Goal: Task Accomplishment & Management: Complete application form

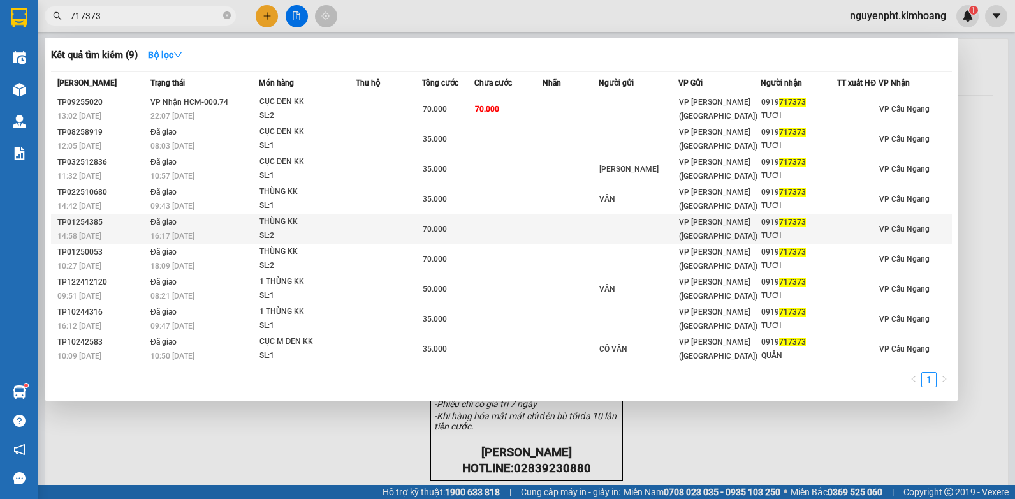
type input "717373"
drag, startPoint x: 103, startPoint y: 235, endPoint x: 112, endPoint y: 238, distance: 8.9
click at [112, 238] on div "14:58 [DATE]" at bounding box center [101, 236] width 89 height 14
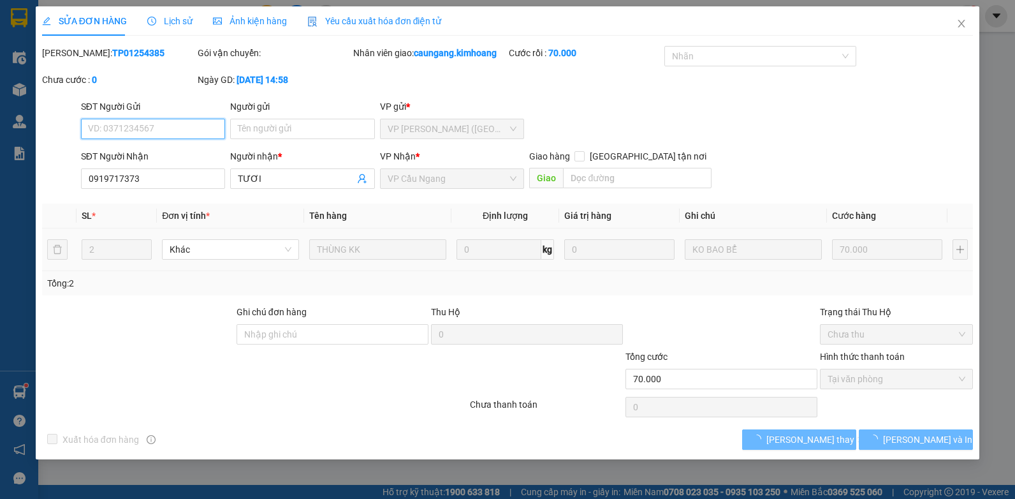
type input "0919717373"
type input "TƯƠI"
type input "70.000"
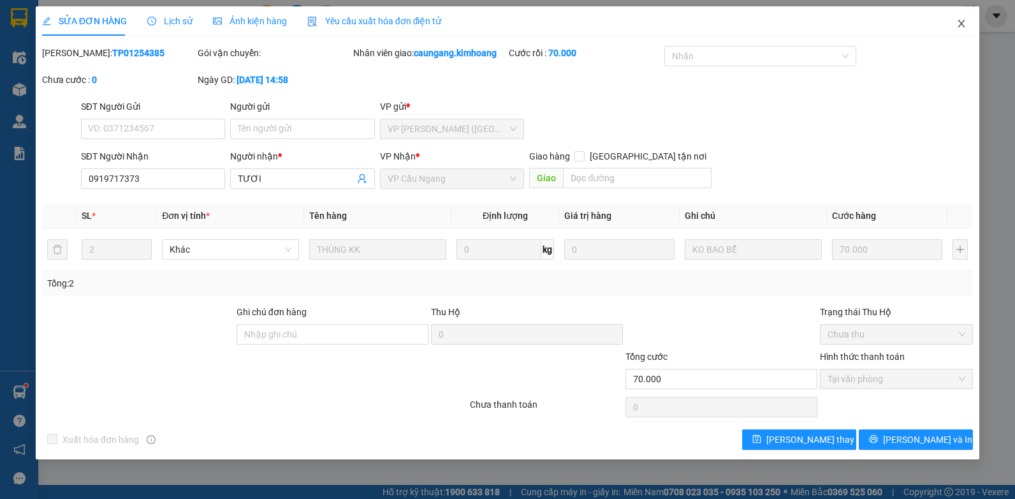
click at [959, 22] on icon "close" at bounding box center [962, 23] width 10 height 10
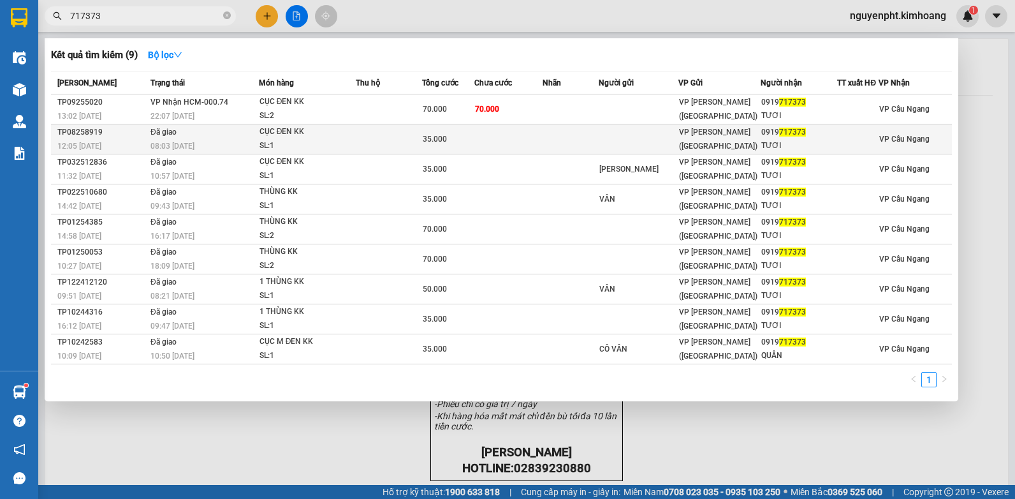
drag, startPoint x: 177, startPoint y: 22, endPoint x: 226, endPoint y: 148, distance: 135.1
click at [0, 213] on html "Kết quả tìm kiếm ( 9 ) Bộ lọc Mã ĐH Trạng thái Món hàng Thu hộ Tổng cước Chưa c…" at bounding box center [507, 249] width 1015 height 499
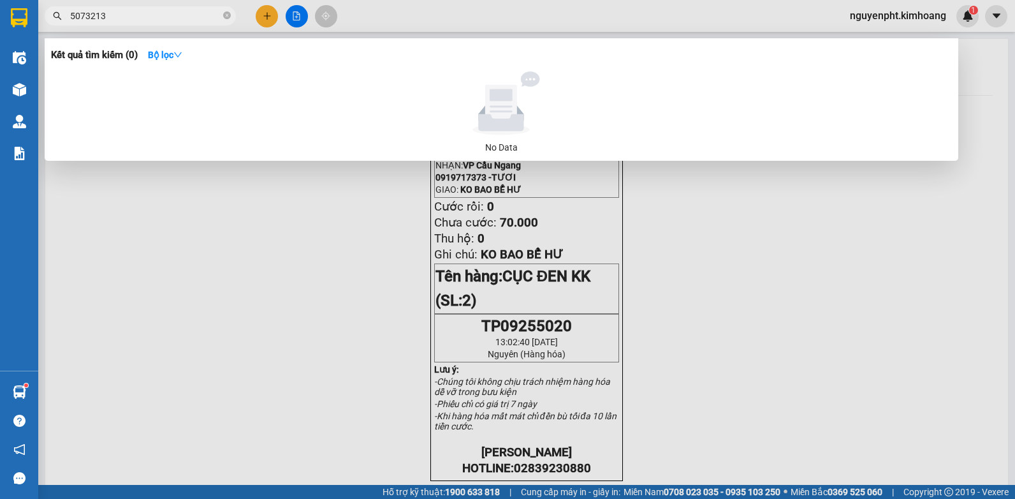
drag, startPoint x: 146, startPoint y: 18, endPoint x: 15, endPoint y: 34, distance: 131.8
click at [0, 40] on html "Kết quả tìm kiếm ( 0 ) Bộ lọc No Data 5073213 nguyenpht.kimhoang 1 Điều hành xe…" at bounding box center [507, 249] width 1015 height 499
type input "73213"
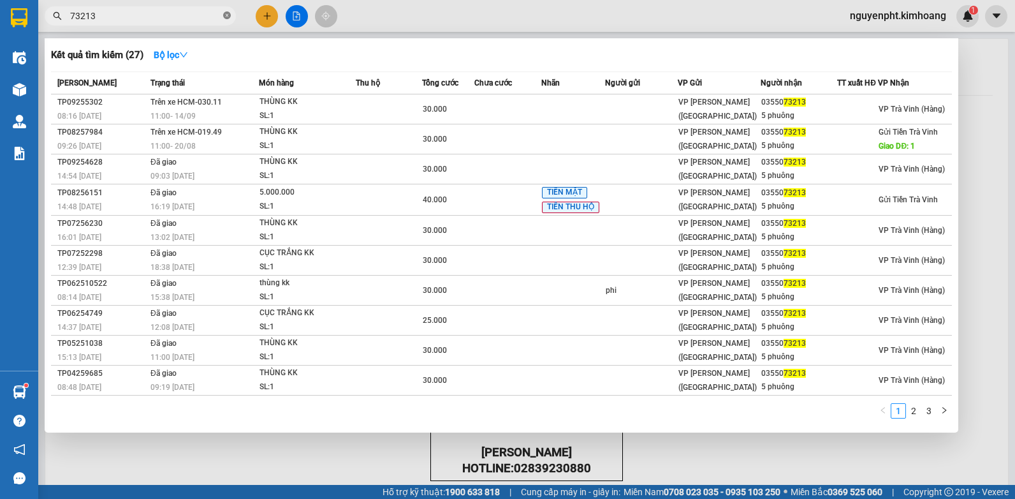
click at [227, 15] on icon "close-circle" at bounding box center [227, 15] width 8 height 8
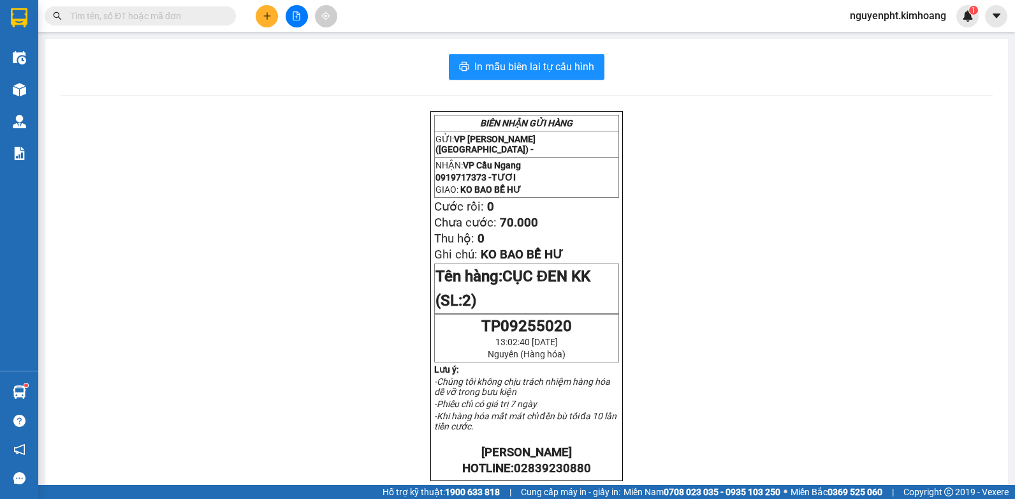
click at [264, 17] on icon "plus" at bounding box center [267, 15] width 9 height 9
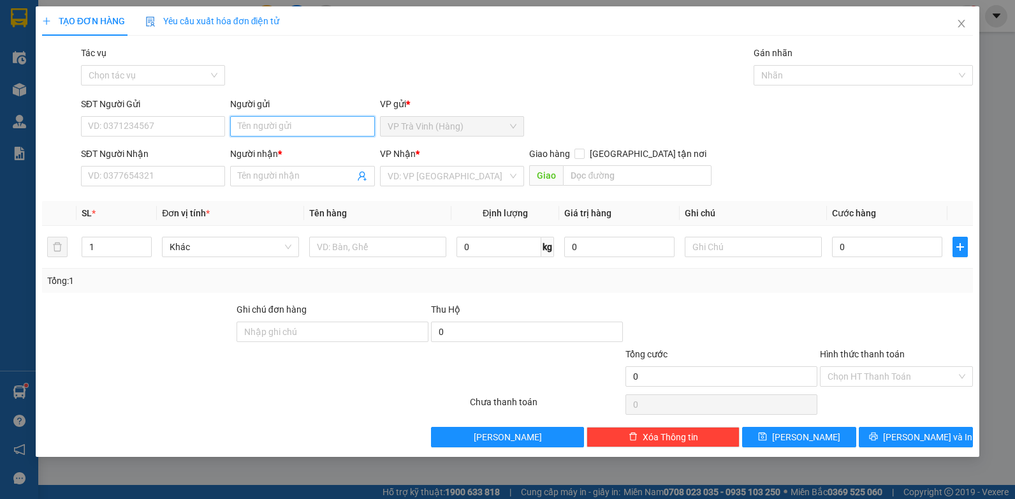
click at [277, 116] on input "Người gửi" at bounding box center [302, 126] width 145 height 20
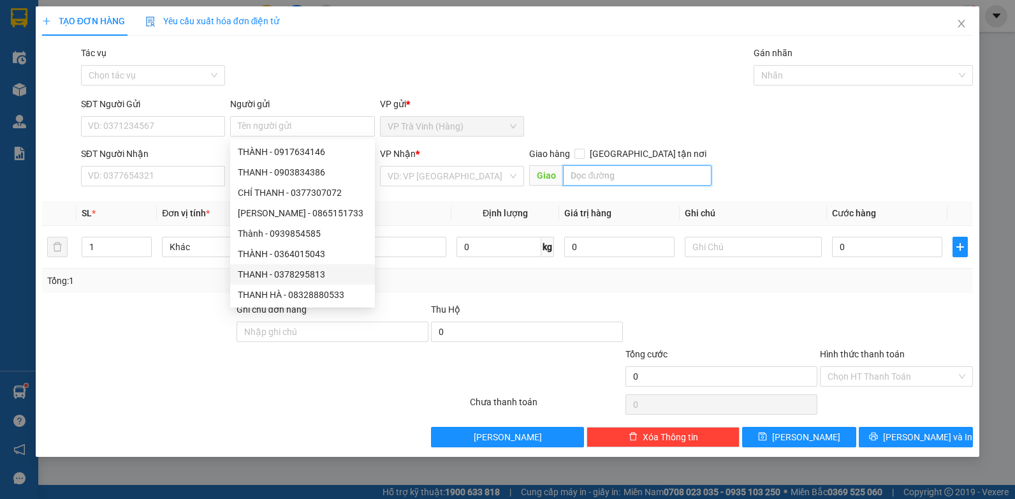
click at [583, 172] on input "text" at bounding box center [637, 175] width 148 height 20
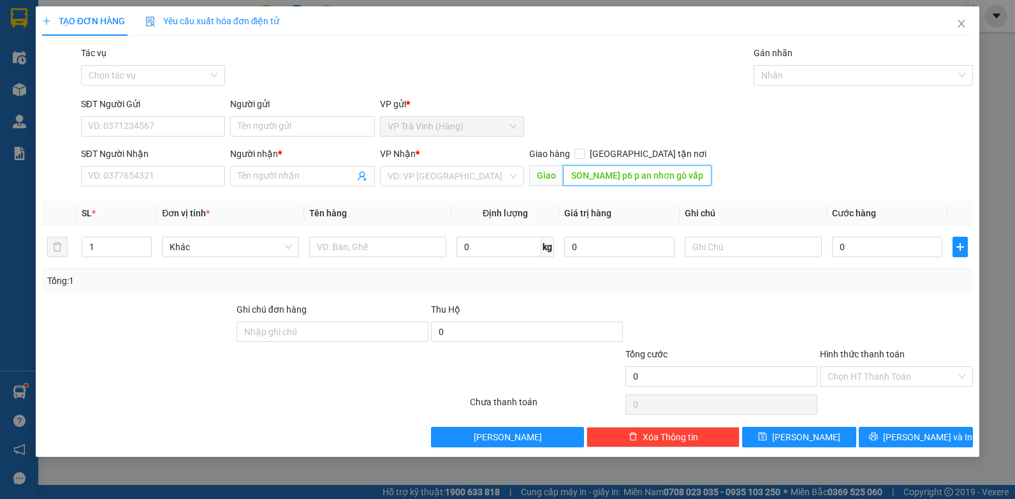
scroll to position [0, 45]
type input "1/40 [PERSON_NAME] p6 p an nhơn gò vấp"
click at [254, 175] on input "Người nhận *" at bounding box center [296, 176] width 117 height 14
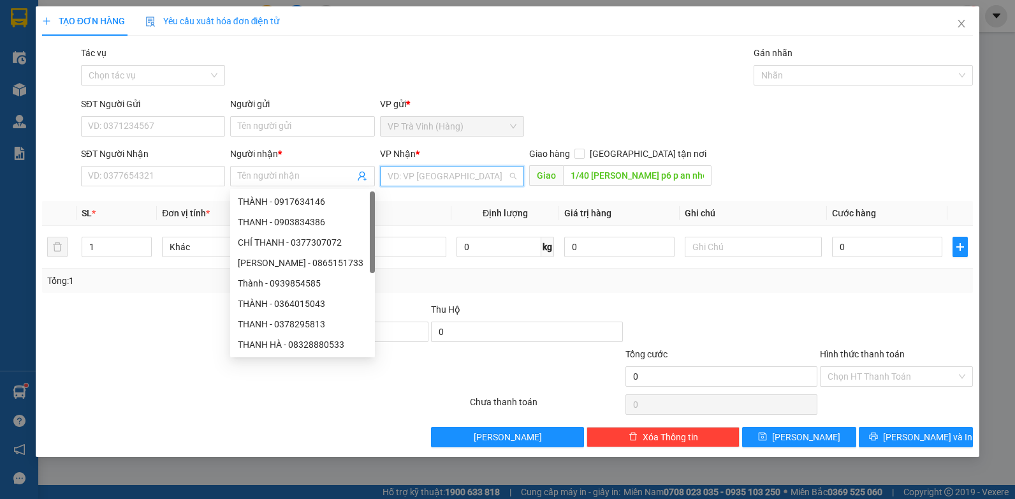
click at [429, 168] on input "search" at bounding box center [448, 175] width 121 height 19
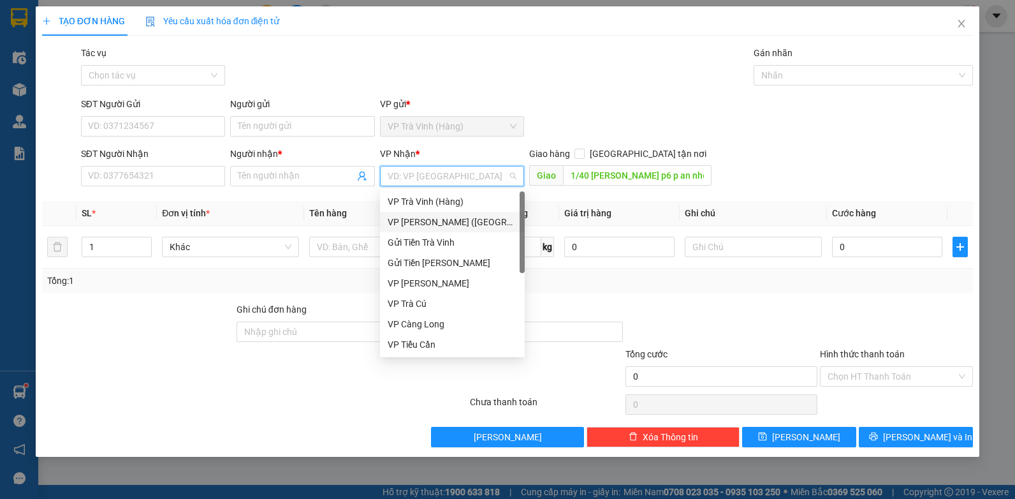
click at [410, 224] on div "VP [PERSON_NAME] ([GEOGRAPHIC_DATA])" at bounding box center [452, 222] width 129 height 14
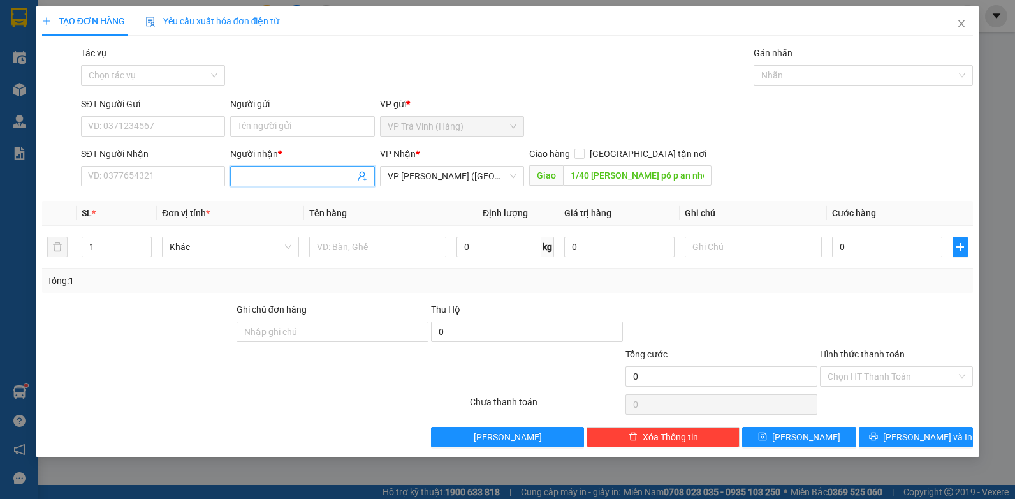
click at [268, 179] on input "Người nhận *" at bounding box center [296, 176] width 117 height 14
type input "[PERSON_NAME]"
click at [166, 179] on input "SĐT Người Nhận" at bounding box center [153, 176] width 145 height 20
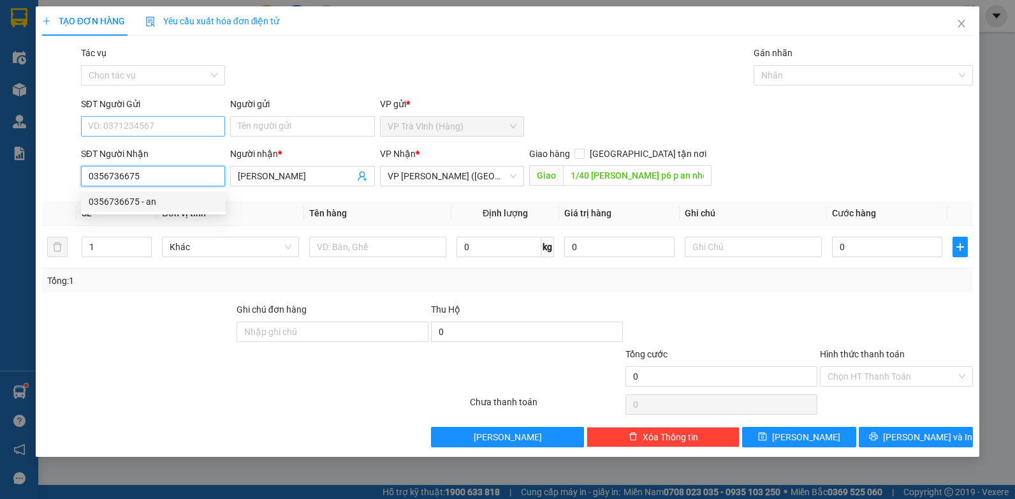
type input "0356736675"
click at [161, 126] on input "SĐT Người Gửi" at bounding box center [153, 126] width 145 height 20
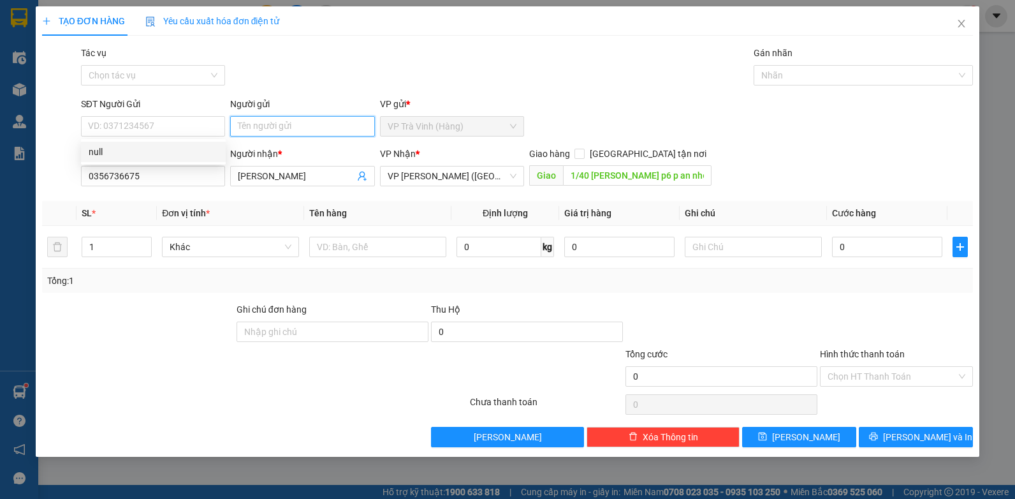
click at [293, 129] on input "Người gửi" at bounding box center [302, 126] width 145 height 20
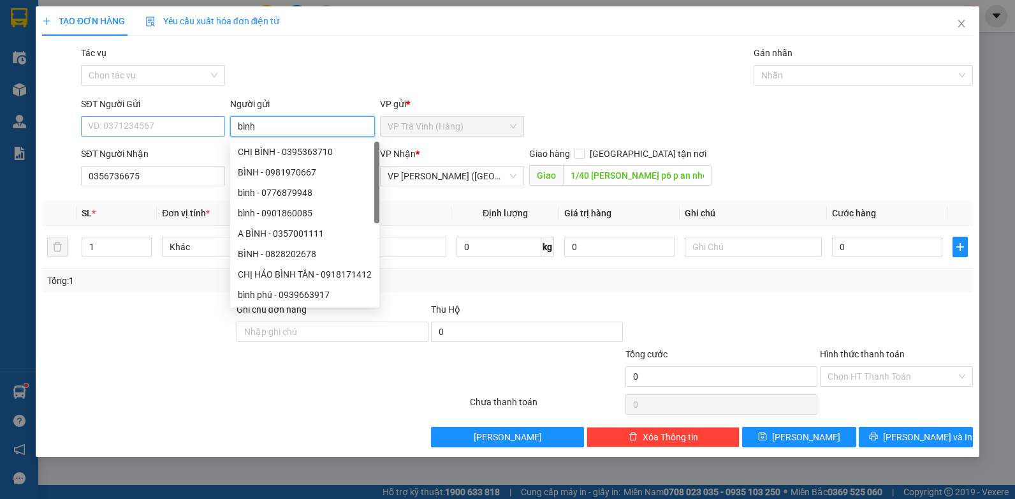
type input "bình"
click at [161, 125] on input "SĐT Người Gửi" at bounding box center [153, 126] width 145 height 20
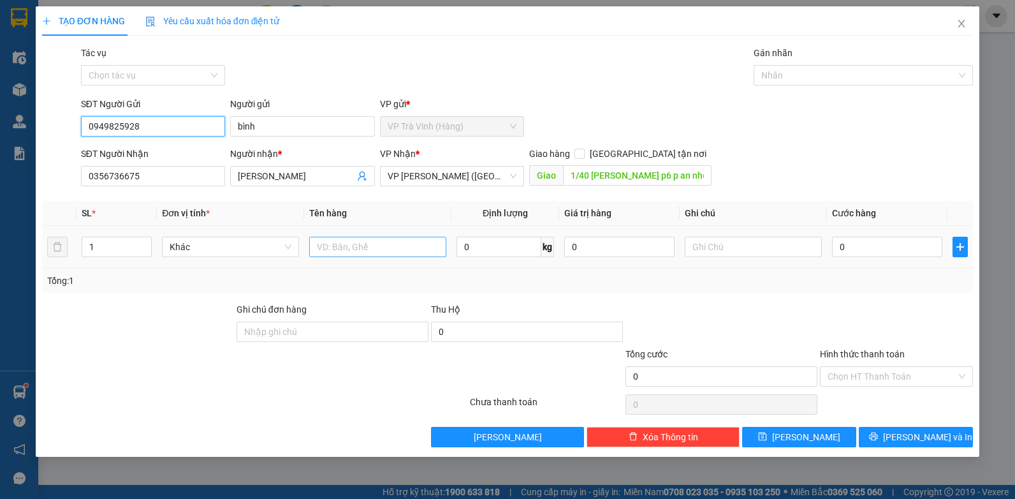
type input "0949825928"
click at [373, 247] on input "text" at bounding box center [377, 247] width 137 height 20
type input "thùng mút kk"
click at [880, 243] on input "0" at bounding box center [887, 247] width 110 height 20
type input "1"
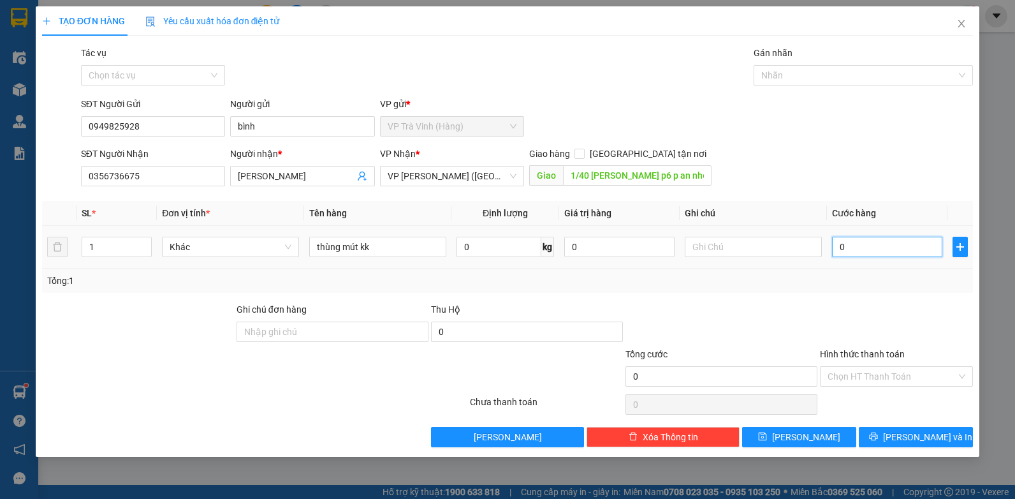
type input "1"
type input "11"
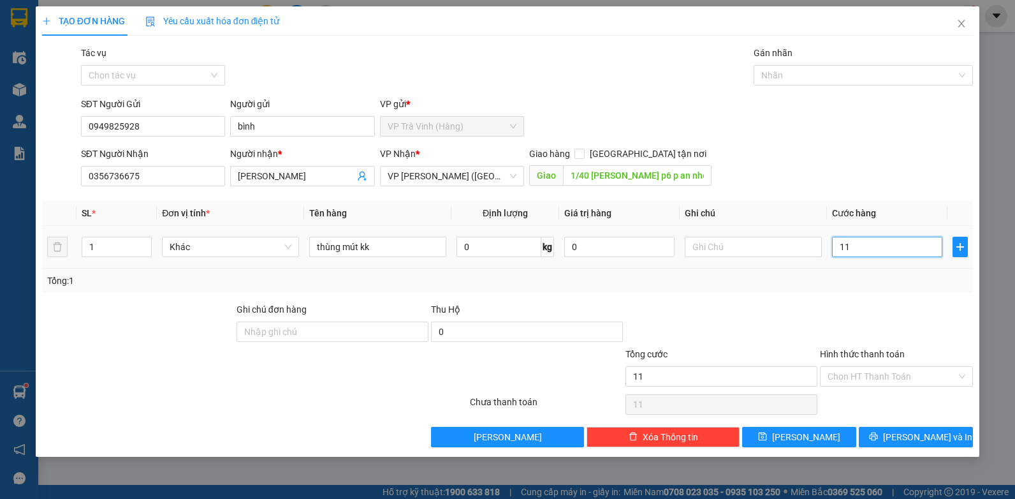
type input "110"
type input "110.000"
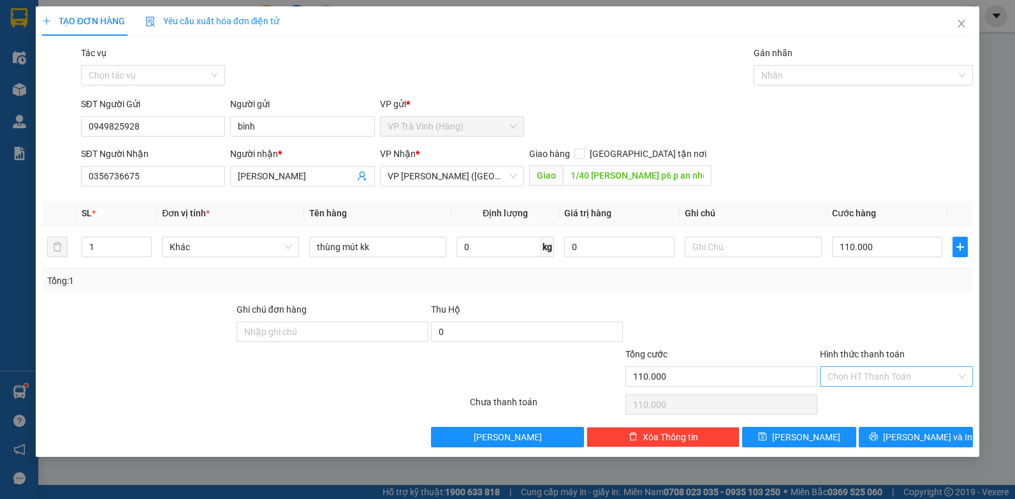
click at [881, 371] on input "Hình thức thanh toán" at bounding box center [892, 376] width 129 height 19
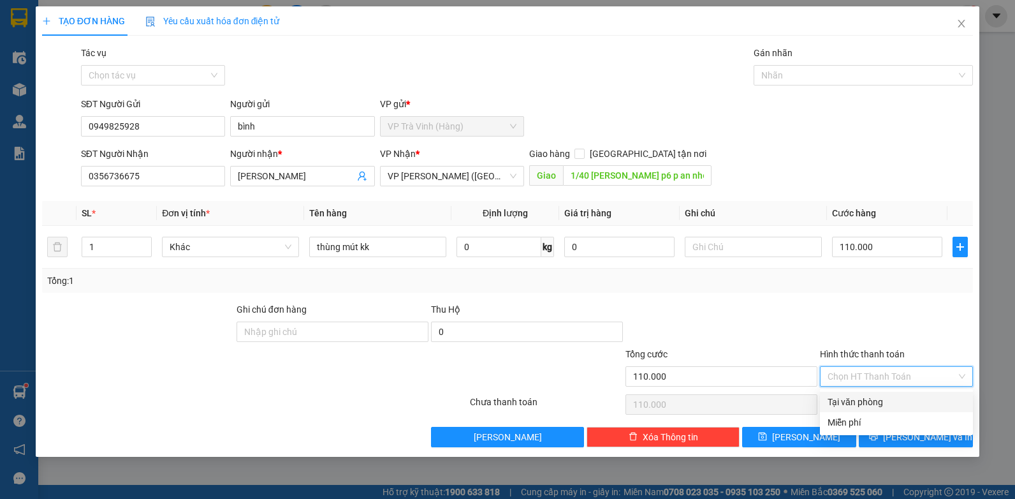
click at [874, 401] on div "Tại văn phòng" at bounding box center [897, 402] width 138 height 14
type input "0"
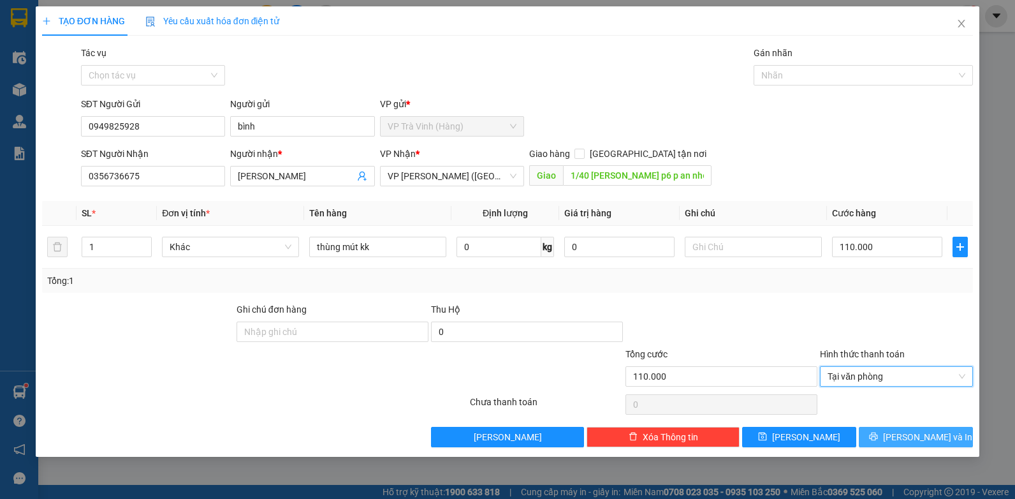
drag, startPoint x: 914, startPoint y: 429, endPoint x: 913, endPoint y: 423, distance: 6.4
click at [913, 428] on button "[PERSON_NAME] và In" at bounding box center [916, 437] width 114 height 20
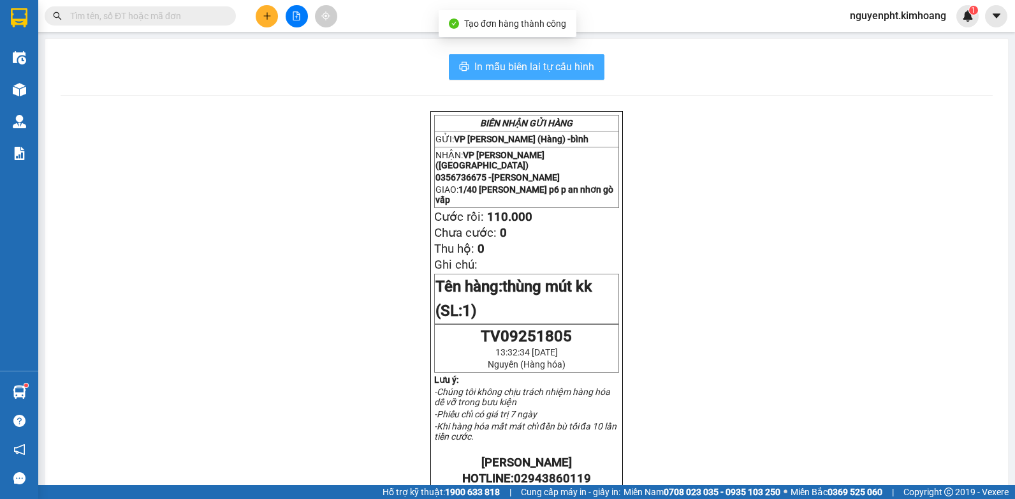
click at [559, 70] on span "In mẫu biên lai tự cấu hình" at bounding box center [534, 67] width 120 height 16
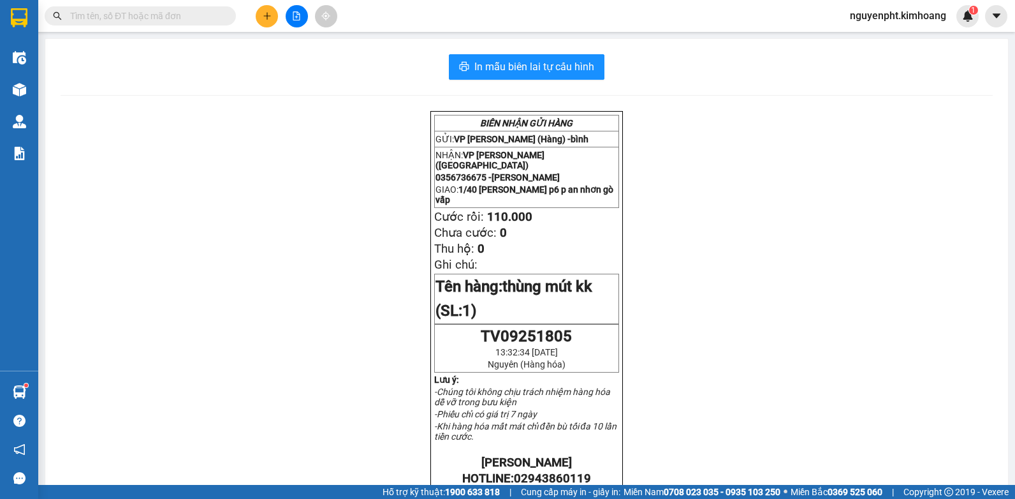
click at [105, 17] on input "text" at bounding box center [145, 16] width 151 height 14
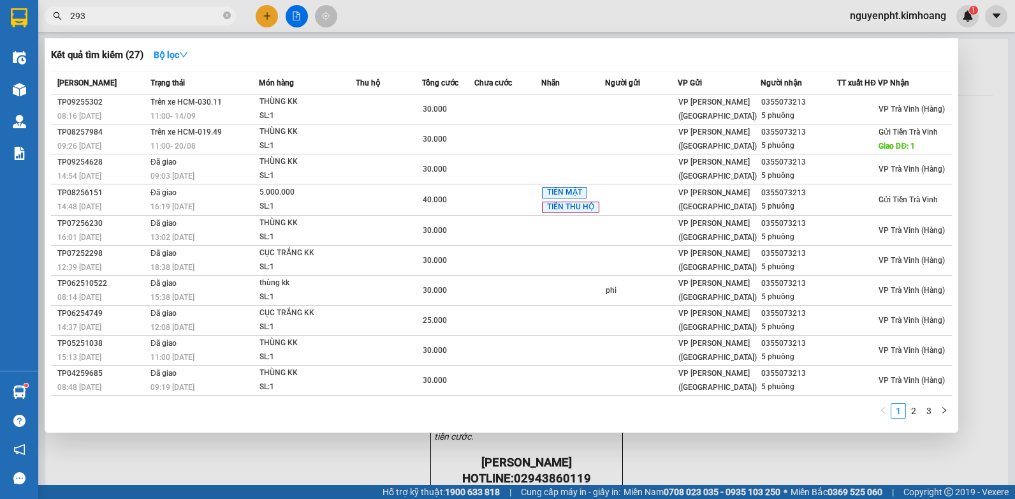
type input "2938"
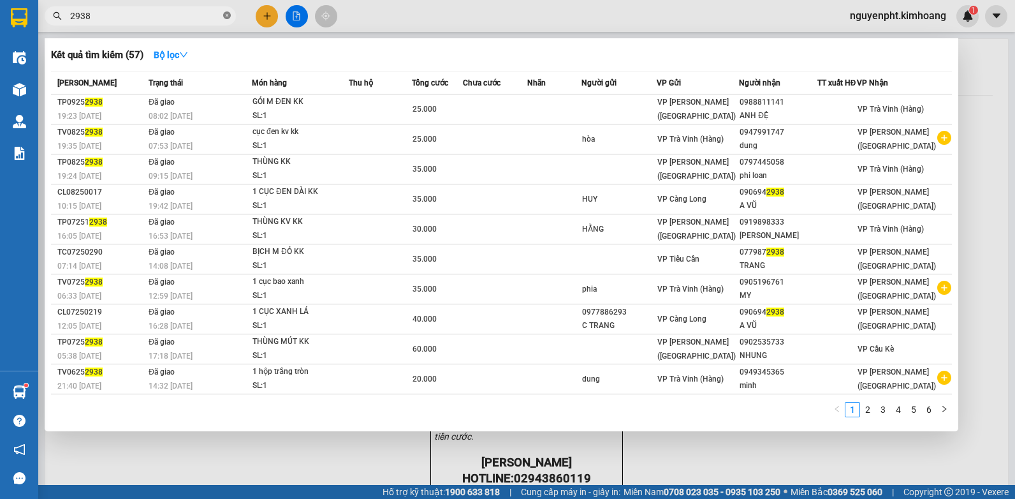
click at [230, 15] on icon "close-circle" at bounding box center [227, 15] width 8 height 8
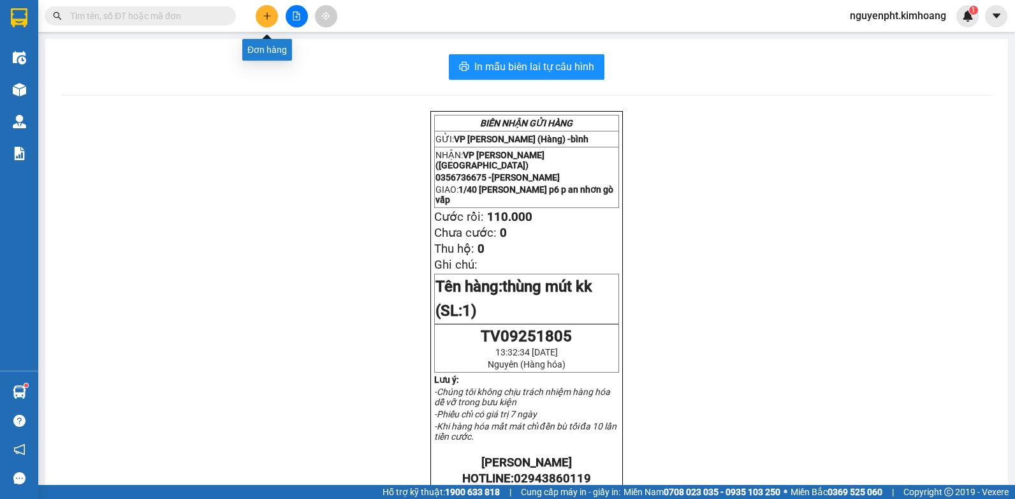
click at [263, 13] on icon "plus" at bounding box center [267, 15] width 9 height 9
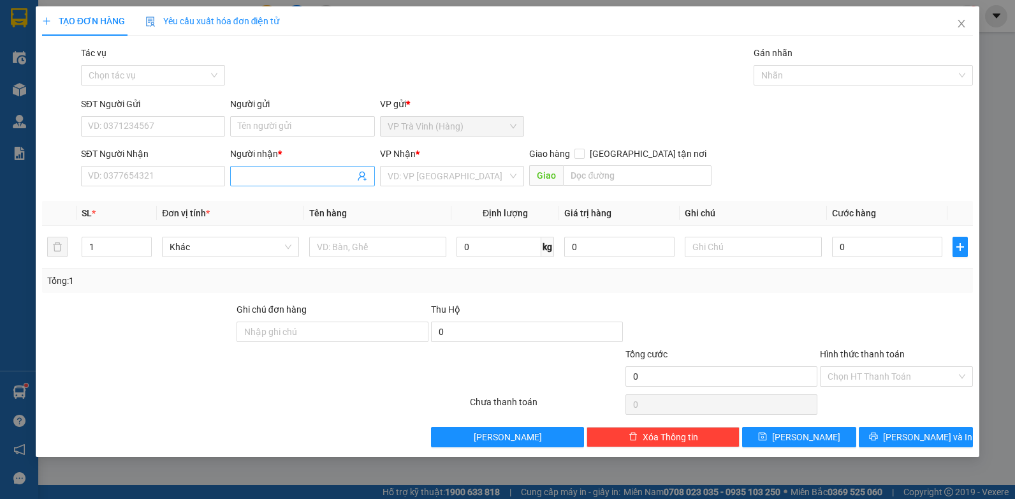
click at [283, 175] on input "Người nhận *" at bounding box center [296, 176] width 117 height 14
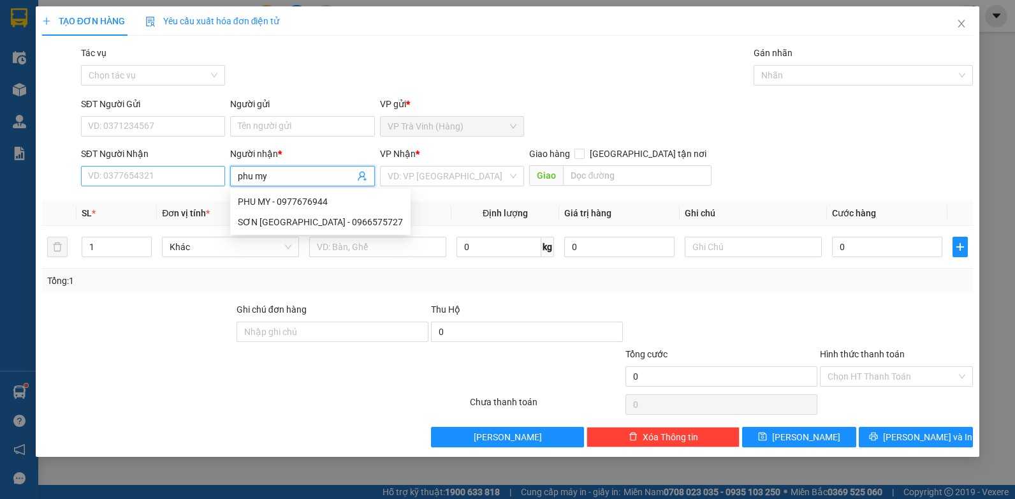
type input "phu my"
click at [137, 177] on input "SĐT Người Nhận" at bounding box center [153, 176] width 145 height 20
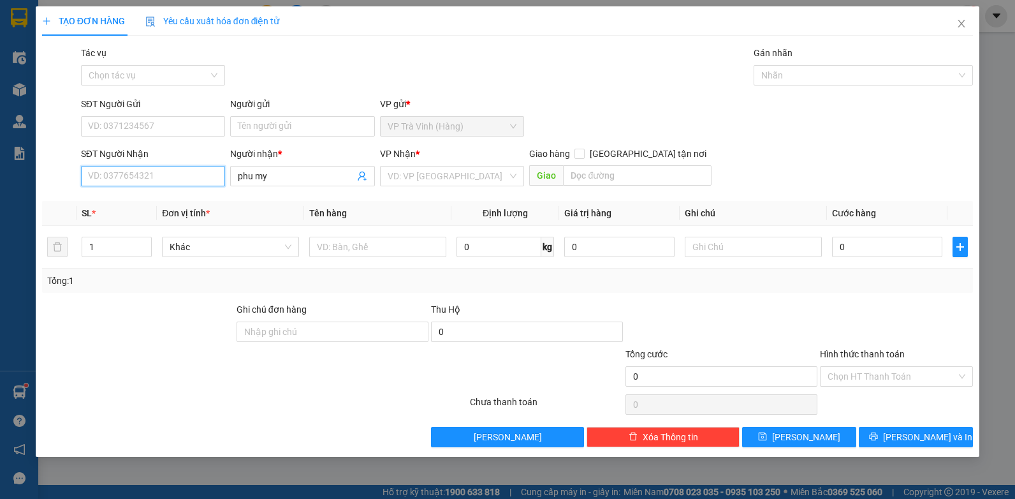
click at [135, 175] on input "SĐT Người Nhận" at bounding box center [153, 176] width 145 height 20
type input "0377358488"
click at [457, 172] on input "search" at bounding box center [448, 175] width 121 height 19
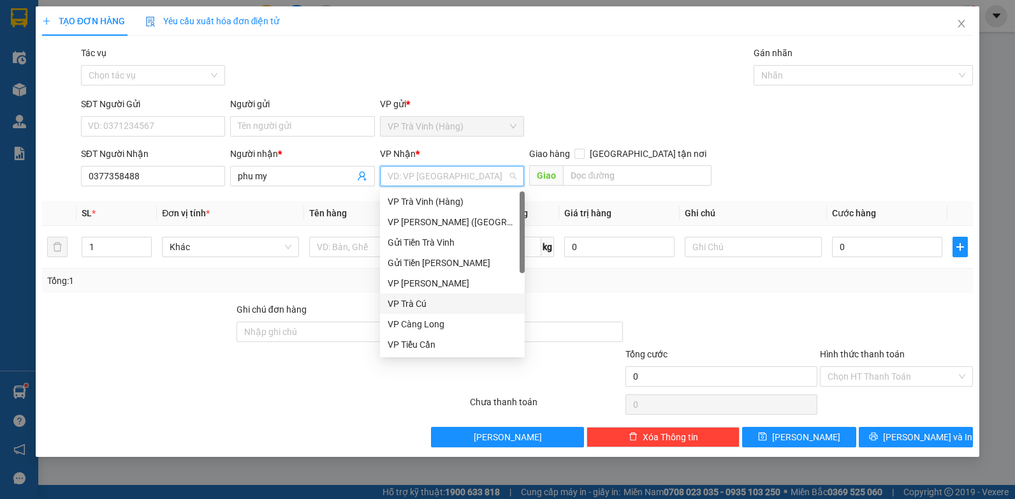
scroll to position [102, 0]
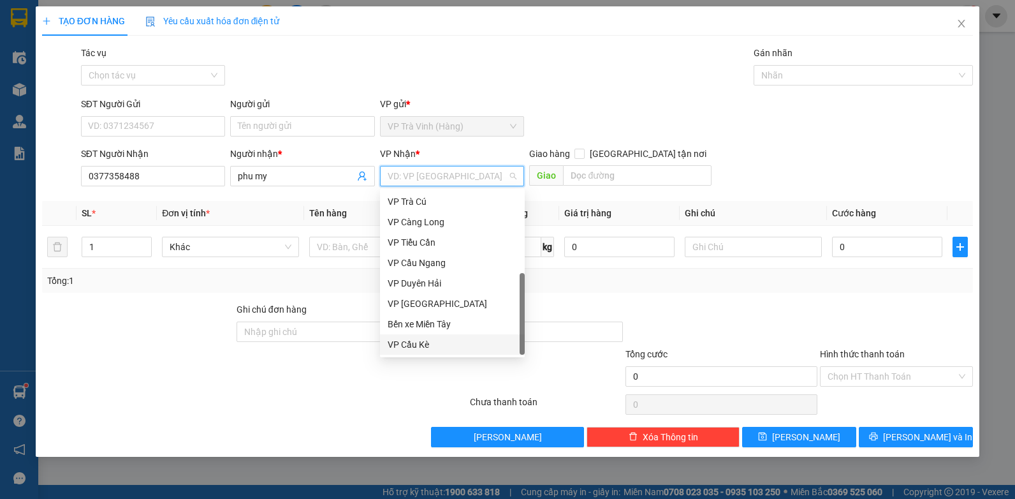
click at [412, 346] on div "VP Cầu Kè" at bounding box center [452, 344] width 129 height 14
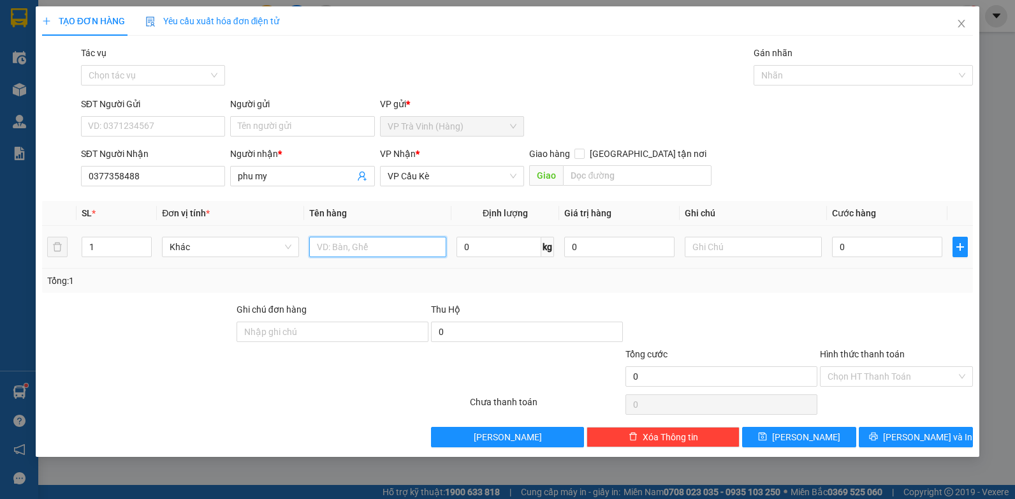
drag, startPoint x: 355, startPoint y: 249, endPoint x: 362, endPoint y: 249, distance: 7.0
click at [357, 249] on input "text" at bounding box center [377, 247] width 137 height 20
type input "bịt m xanh kk"
type input "2"
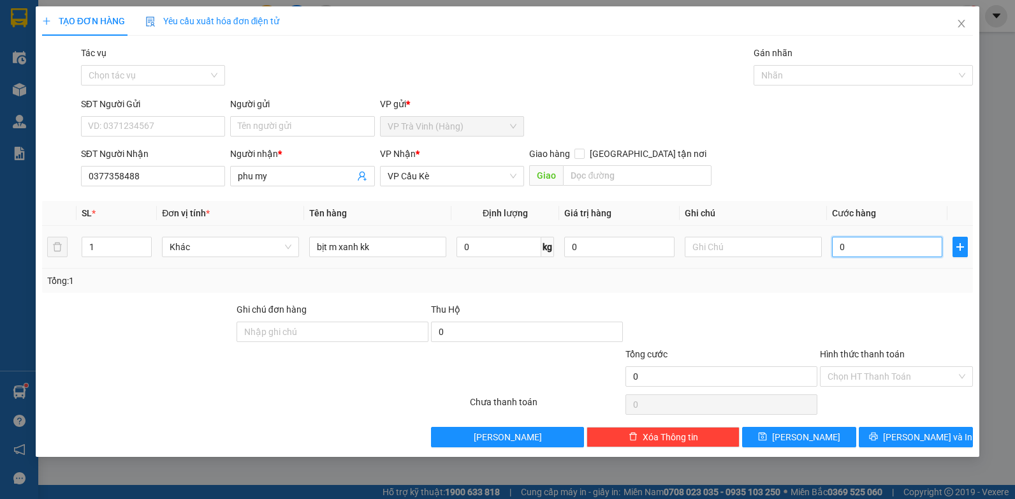
type input "2"
type input "20"
type input "20.000"
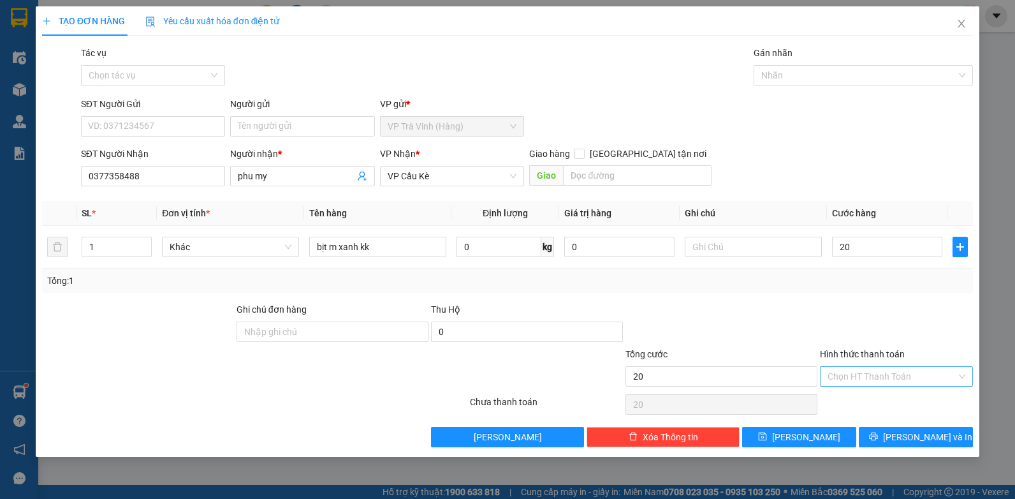
type input "20.000"
click at [902, 371] on input "Hình thức thanh toán" at bounding box center [892, 376] width 129 height 19
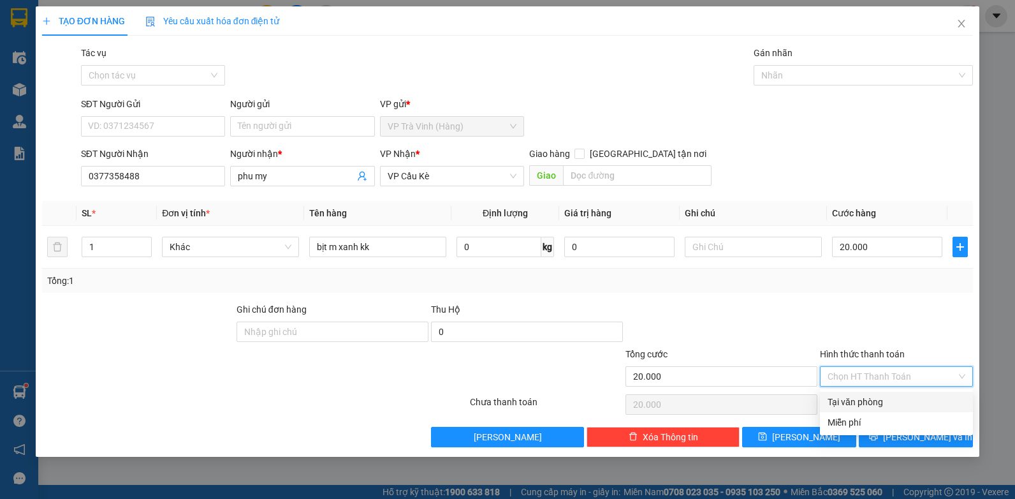
click at [871, 404] on div "Tại văn phòng" at bounding box center [897, 402] width 138 height 14
type input "0"
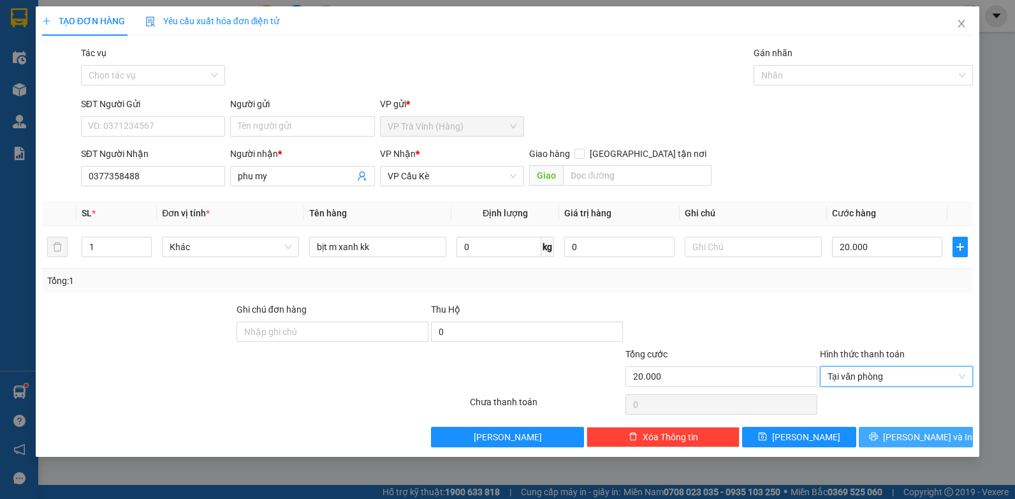
drag, startPoint x: 892, startPoint y: 440, endPoint x: 879, endPoint y: 425, distance: 19.9
click at [878, 440] on icon "printer" at bounding box center [873, 436] width 9 height 9
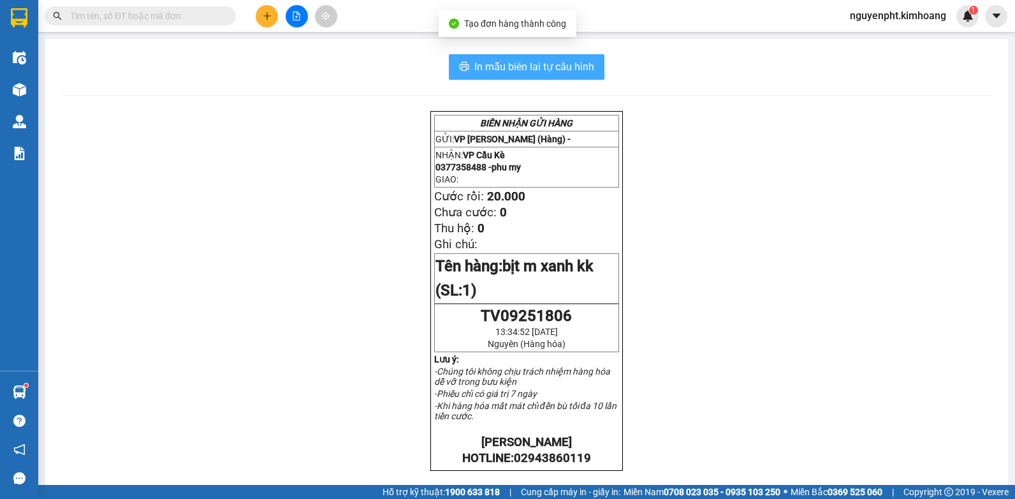
drag, startPoint x: 568, startPoint y: 63, endPoint x: 580, endPoint y: 74, distance: 16.3
click at [568, 64] on span "In mẫu biên lai tự cấu hình" at bounding box center [534, 67] width 120 height 16
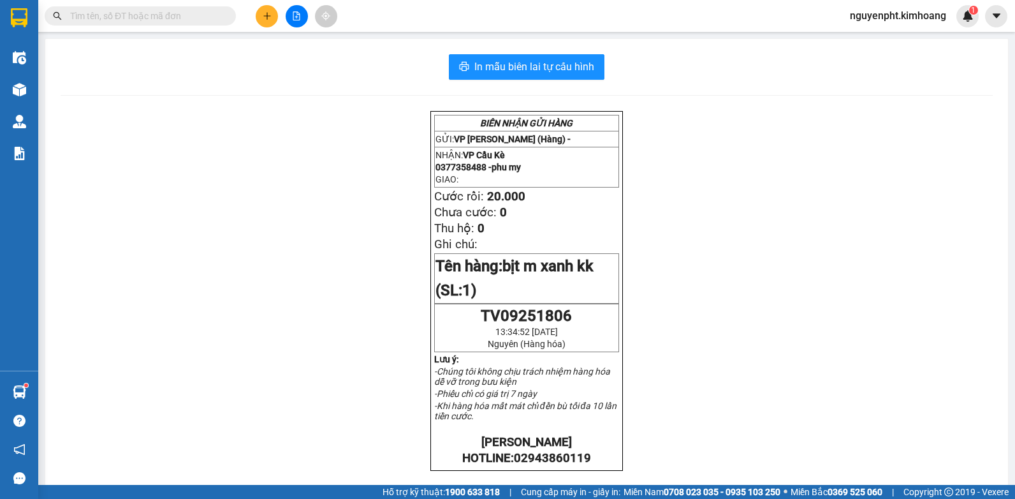
drag, startPoint x: 156, startPoint y: 17, endPoint x: 149, endPoint y: 6, distance: 12.9
click at [149, 17] on input "text" at bounding box center [145, 16] width 151 height 14
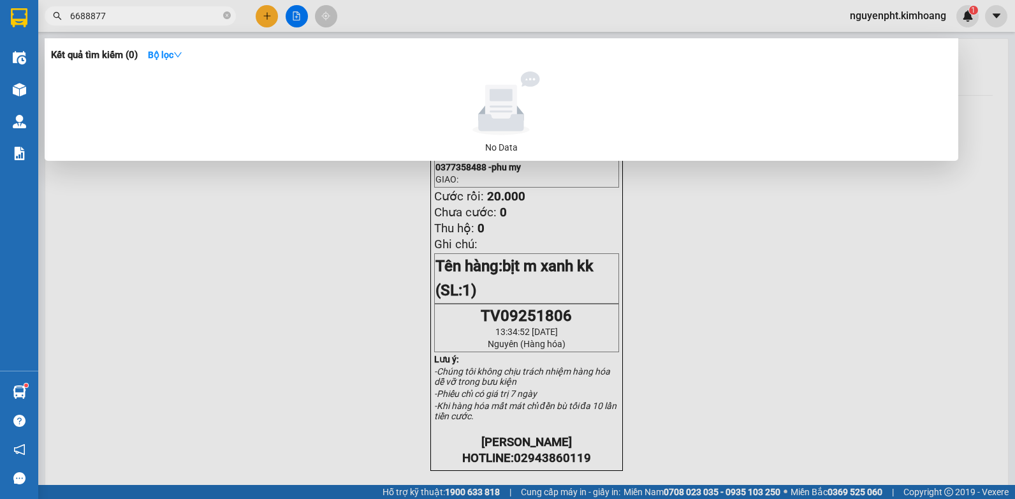
click at [90, 14] on input "6688877" at bounding box center [145, 16] width 151 height 14
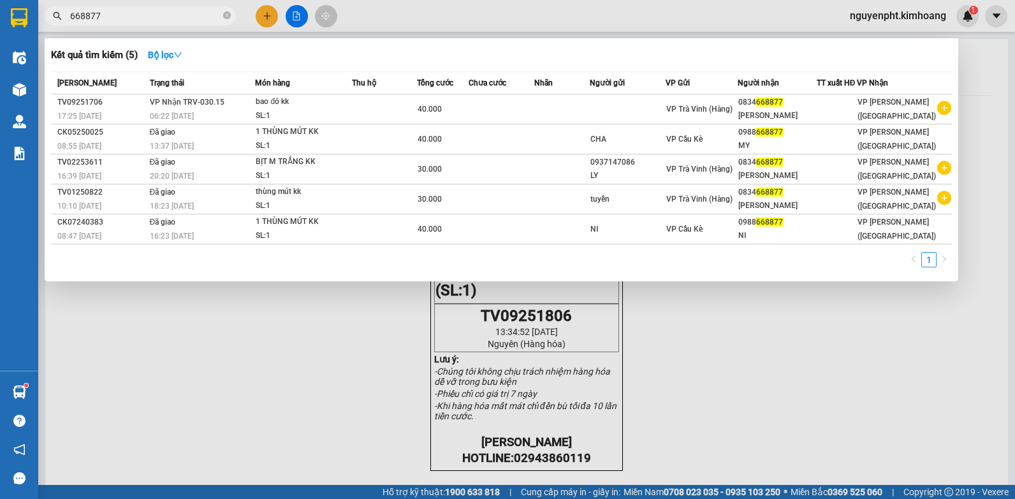
drag, startPoint x: 188, startPoint y: 13, endPoint x: 0, endPoint y: 6, distance: 187.6
click at [0, 15] on html "Kết quả tìm kiếm ( 5 ) Bộ lọc Mã ĐH Trạng thái Món hàng Thu hộ Tổng cước Chưa c…" at bounding box center [507, 249] width 1015 height 499
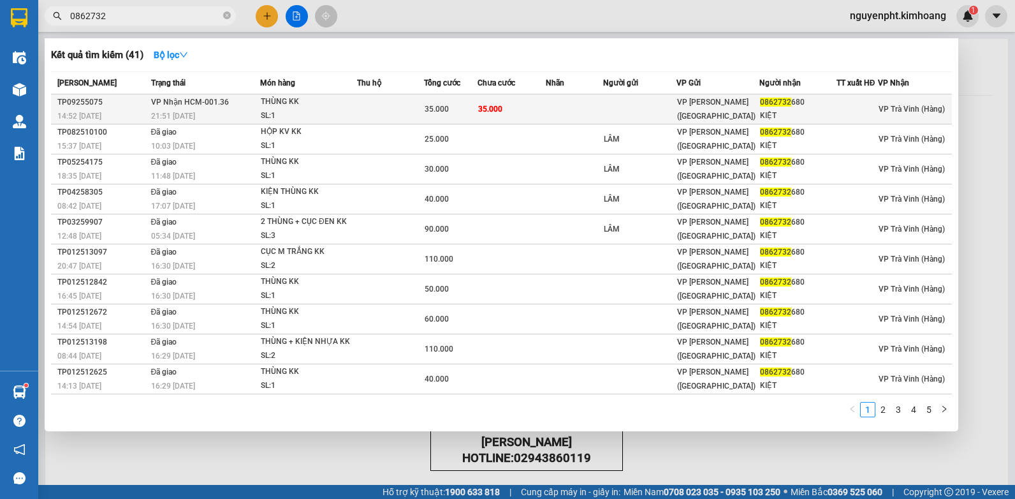
type input "0862732"
click at [419, 109] on td at bounding box center [390, 109] width 67 height 30
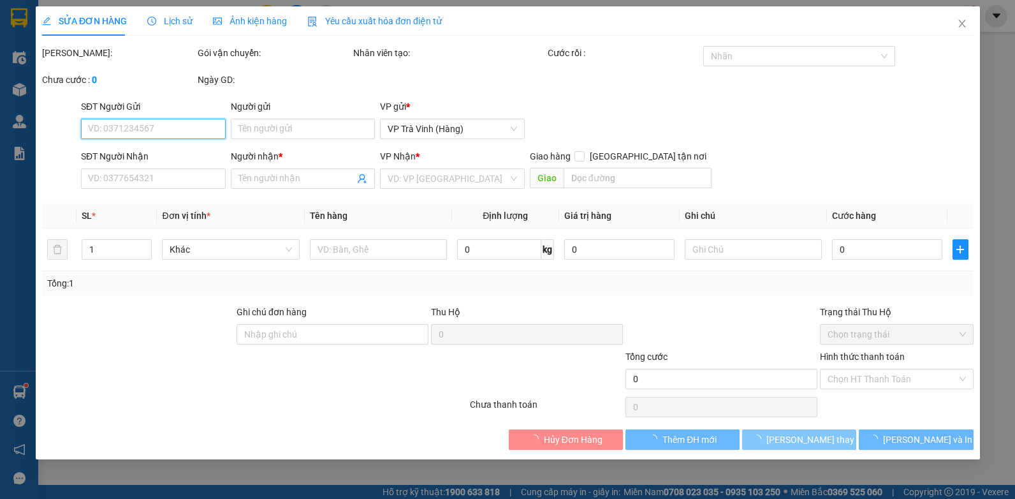
type input "0862732680"
type input "KIỆT"
type input "35.000"
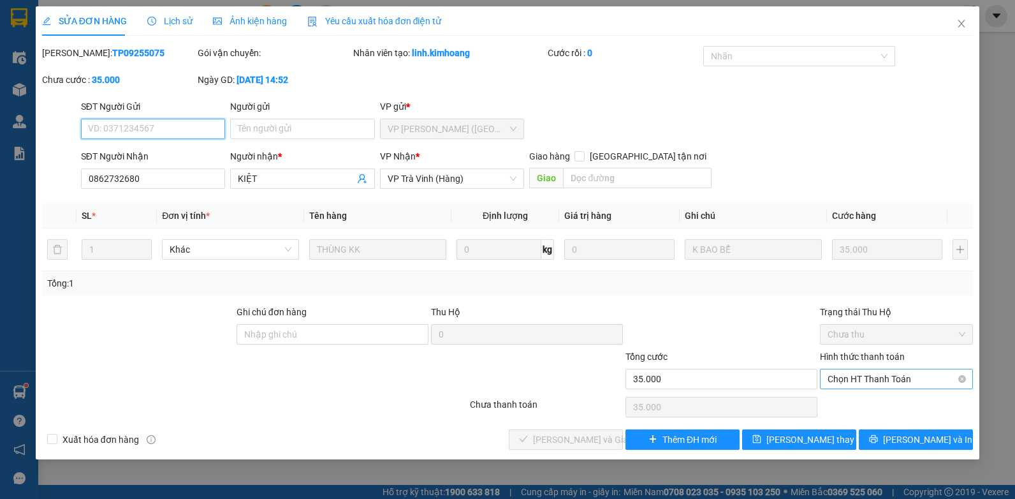
click at [916, 384] on span "Chọn HT Thanh Toán" at bounding box center [897, 378] width 138 height 19
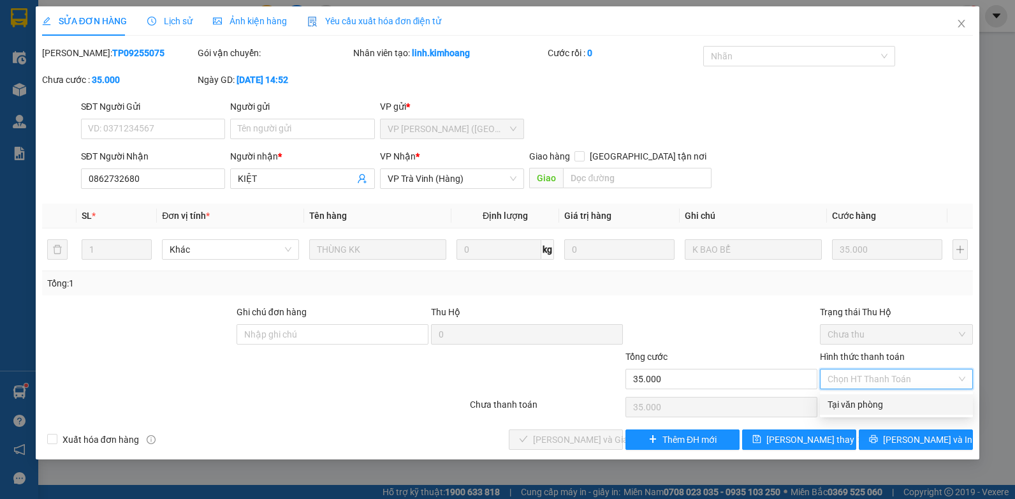
drag, startPoint x: 909, startPoint y: 391, endPoint x: 584, endPoint y: 409, distance: 325.1
click at [894, 406] on div "Tại văn phòng" at bounding box center [897, 404] width 138 height 14
type input "0"
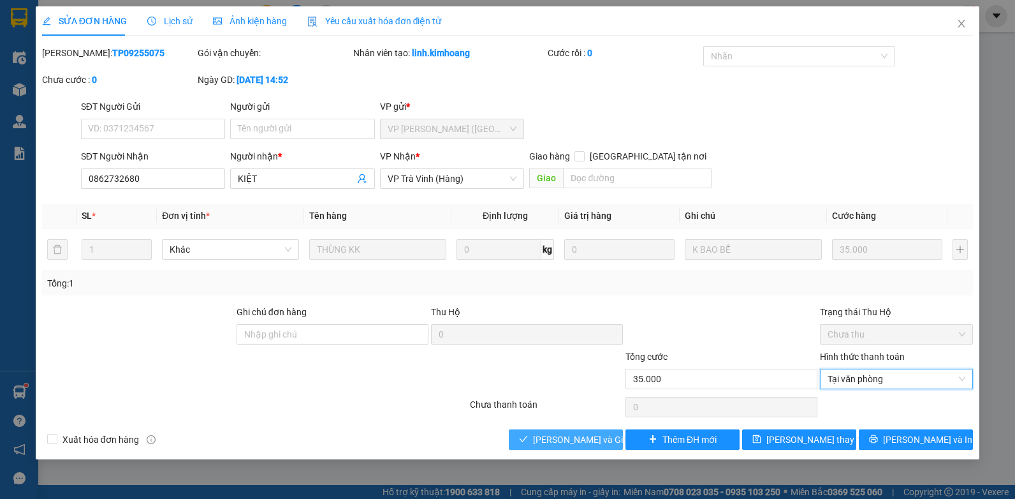
drag, startPoint x: 548, startPoint y: 437, endPoint x: 541, endPoint y: 423, distance: 15.7
click at [547, 436] on span "[PERSON_NAME] và Giao hàng" at bounding box center [594, 439] width 122 height 14
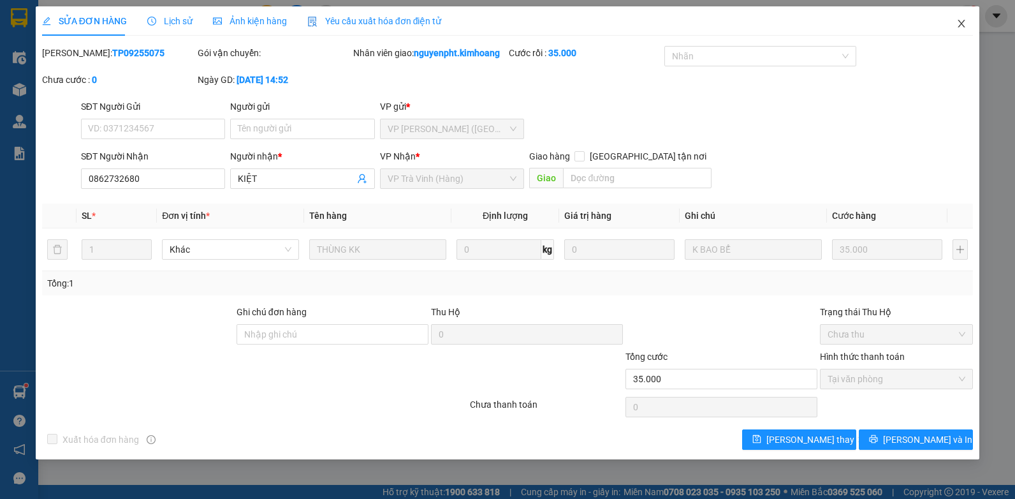
click at [964, 26] on icon "close" at bounding box center [962, 23] width 10 height 10
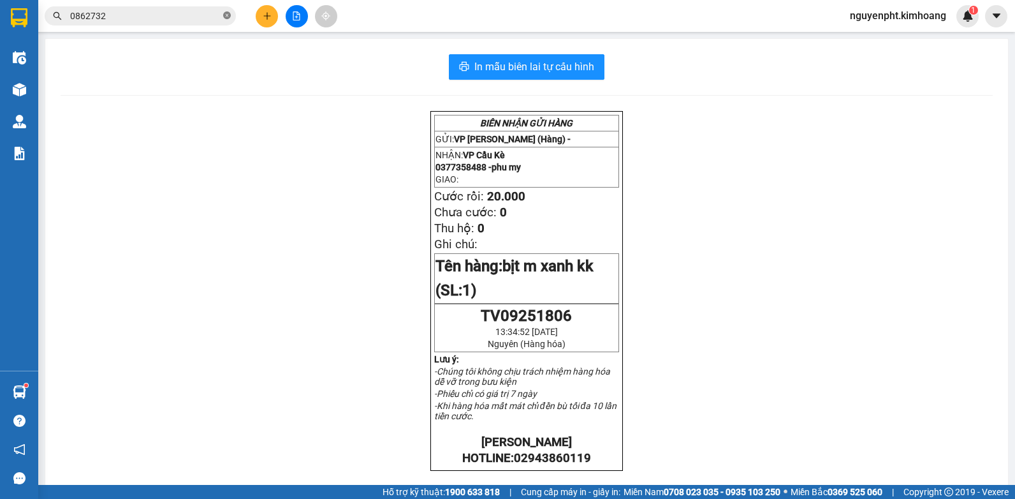
click at [227, 13] on icon "close-circle" at bounding box center [227, 15] width 8 height 8
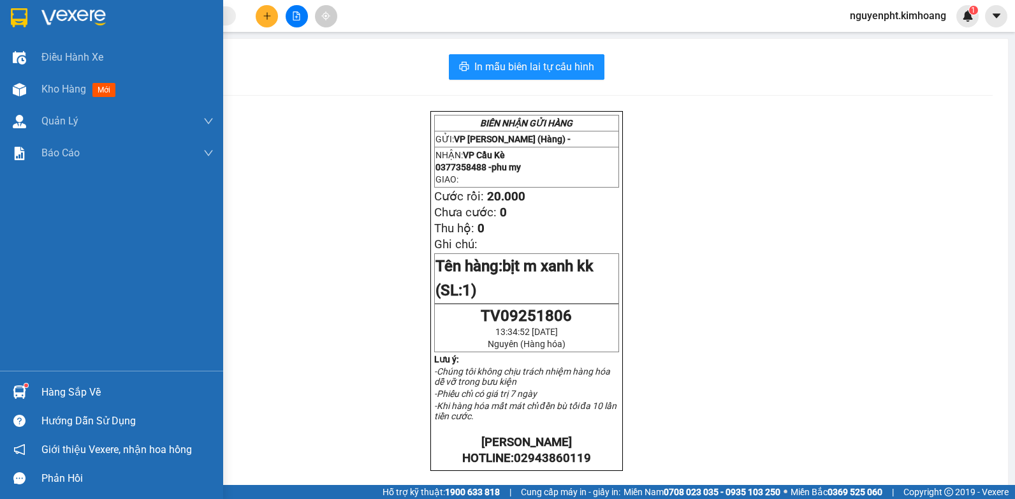
click at [45, 389] on div "Hàng sắp về" at bounding box center [127, 392] width 172 height 19
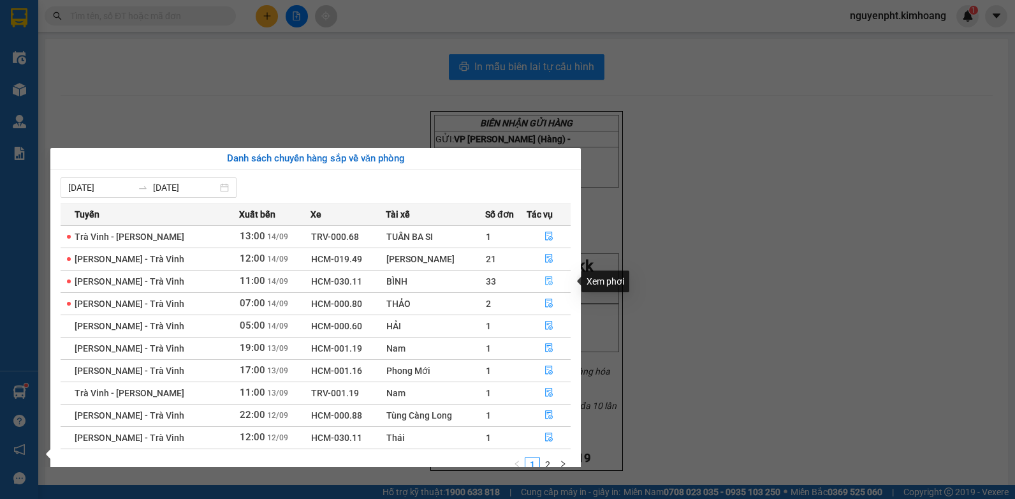
click at [548, 281] on icon "file-done" at bounding box center [549, 281] width 8 height 9
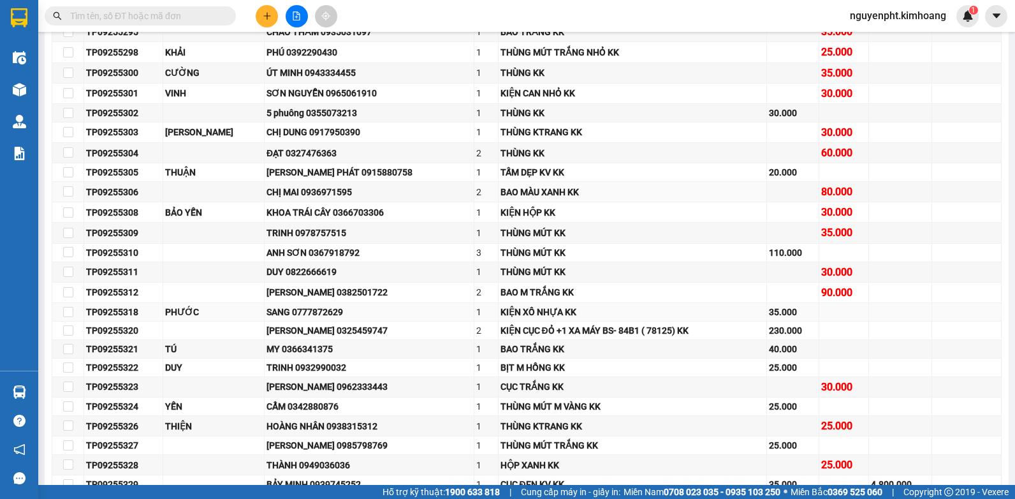
scroll to position [510, 0]
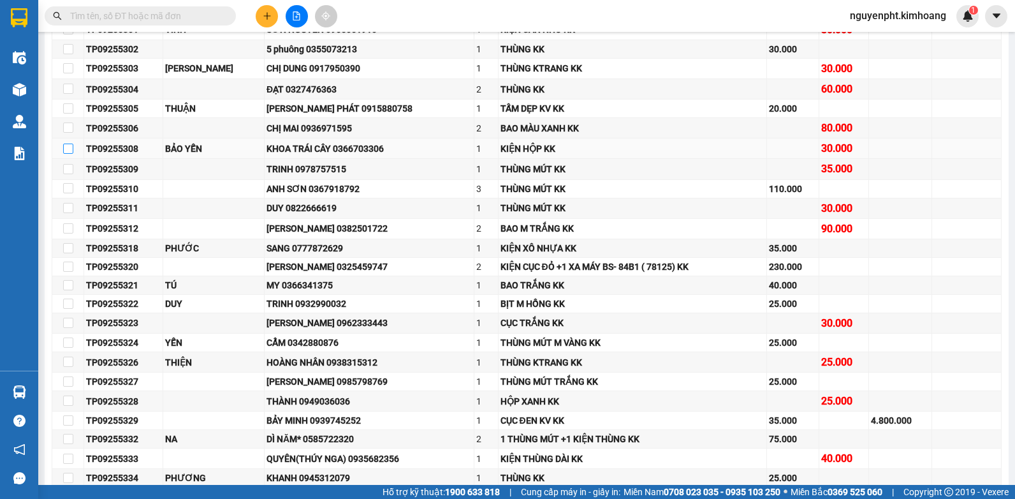
click at [71, 154] on input "checkbox" at bounding box center [68, 148] width 10 height 10
checkbox input "true"
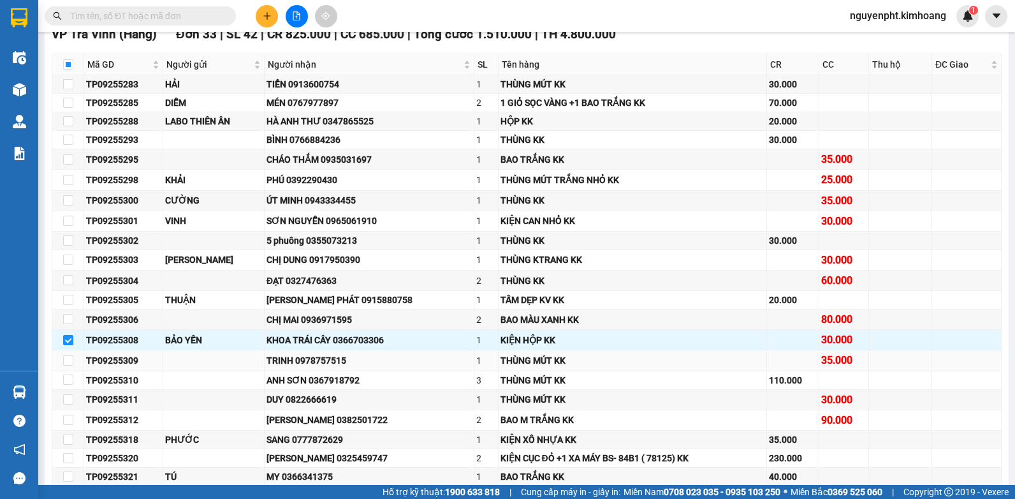
scroll to position [255, 0]
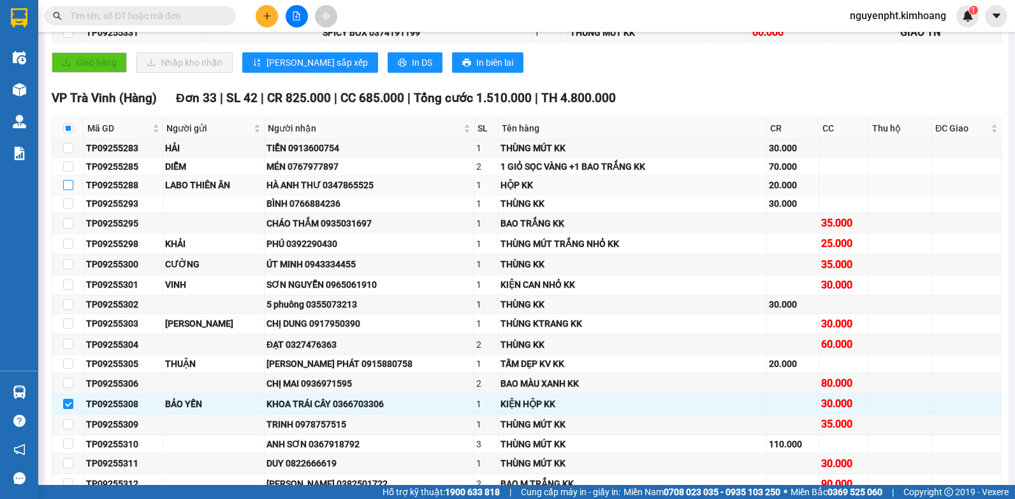
click at [66, 190] on input "checkbox" at bounding box center [68, 185] width 10 height 10
checkbox input "true"
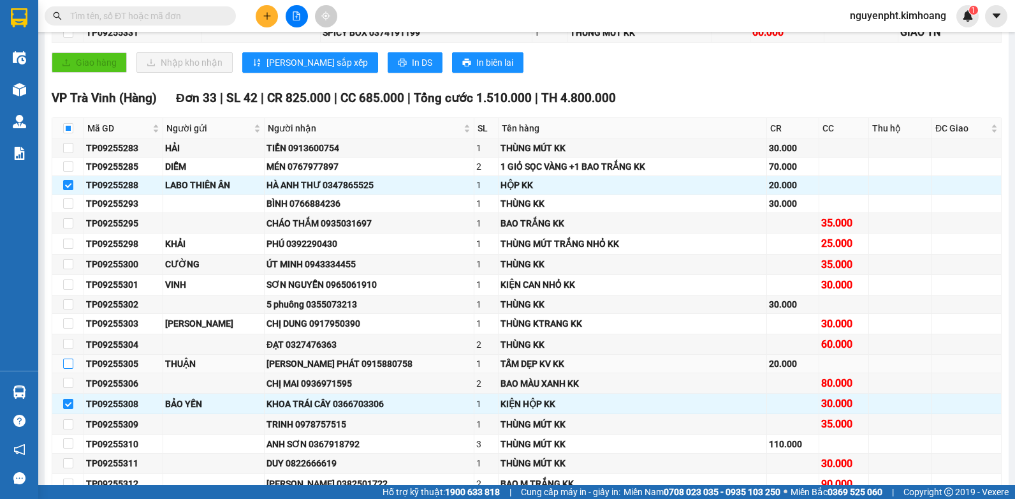
click at [66, 369] on input "checkbox" at bounding box center [68, 363] width 10 height 10
checkbox input "true"
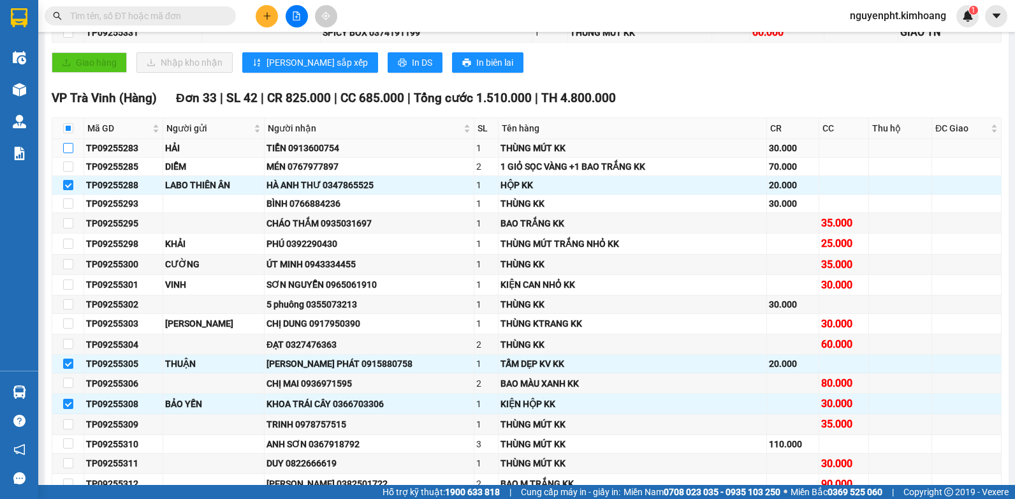
click at [70, 153] on input "checkbox" at bounding box center [68, 148] width 10 height 10
checkbox input "true"
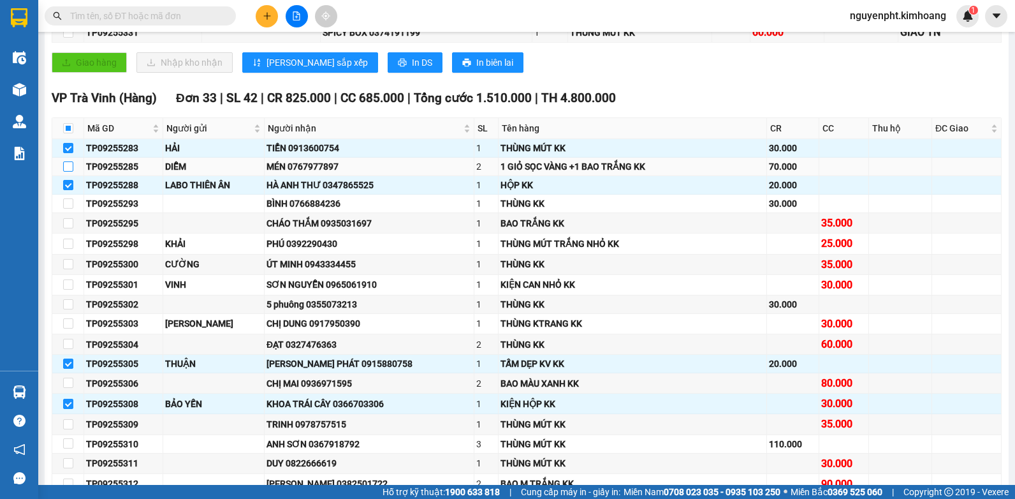
click at [63, 172] on input "checkbox" at bounding box center [68, 166] width 10 height 10
checkbox input "true"
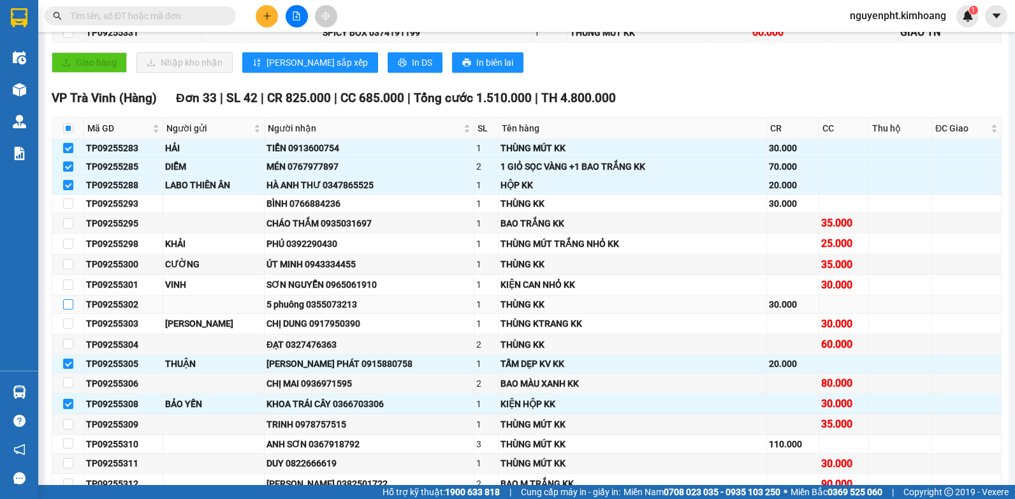
click at [68, 309] on input "checkbox" at bounding box center [68, 304] width 10 height 10
checkbox input "true"
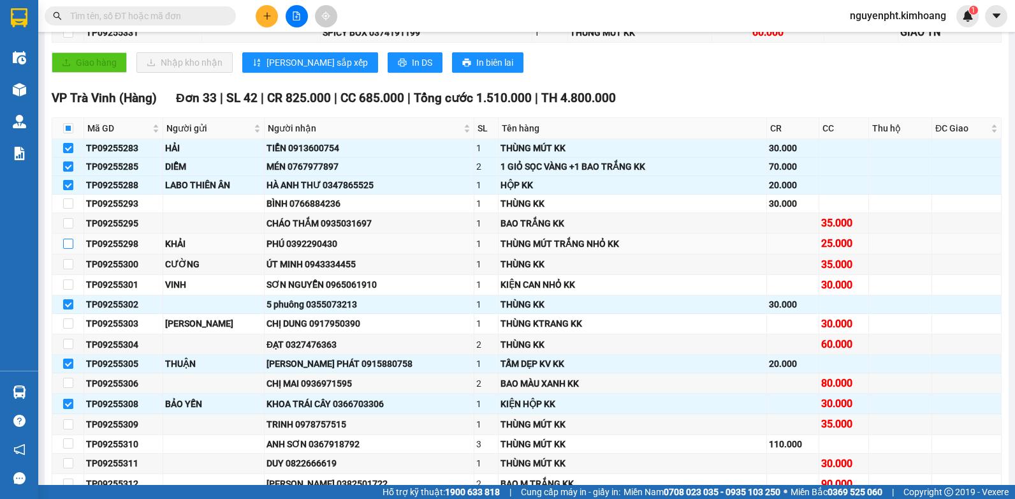
click at [65, 249] on input "checkbox" at bounding box center [68, 244] width 10 height 10
checkbox input "true"
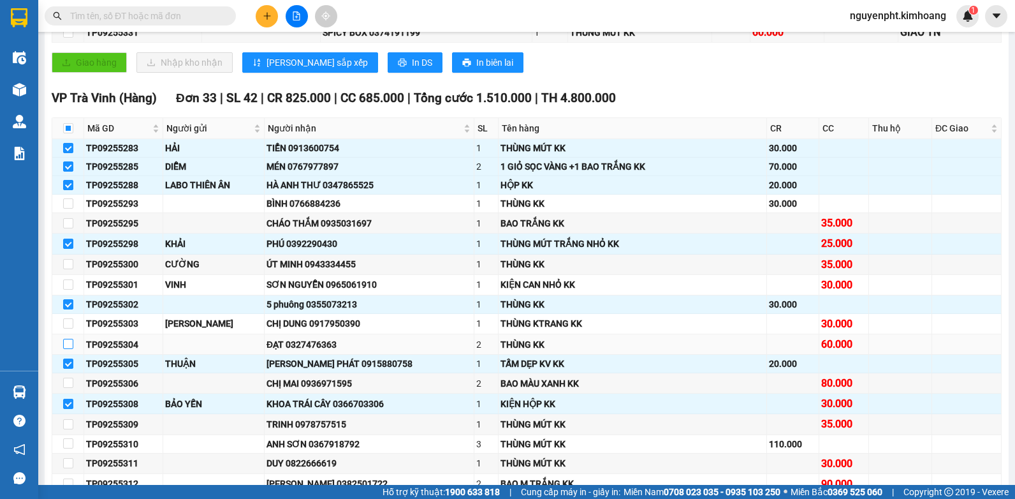
click at [66, 349] on input "checkbox" at bounding box center [68, 344] width 10 height 10
checkbox input "true"
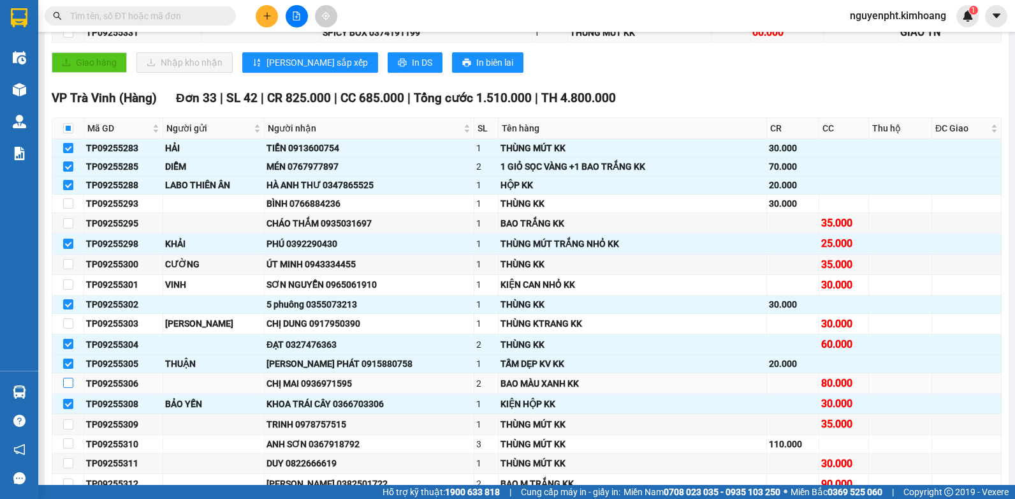
click at [64, 388] on input "checkbox" at bounding box center [68, 383] width 10 height 10
checkbox input "true"
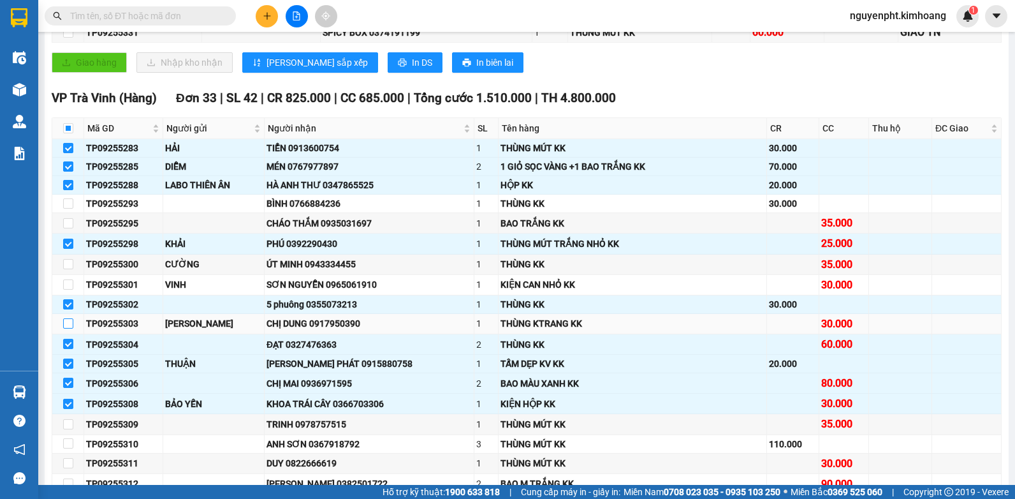
click at [68, 328] on input "checkbox" at bounding box center [68, 323] width 10 height 10
checkbox input "true"
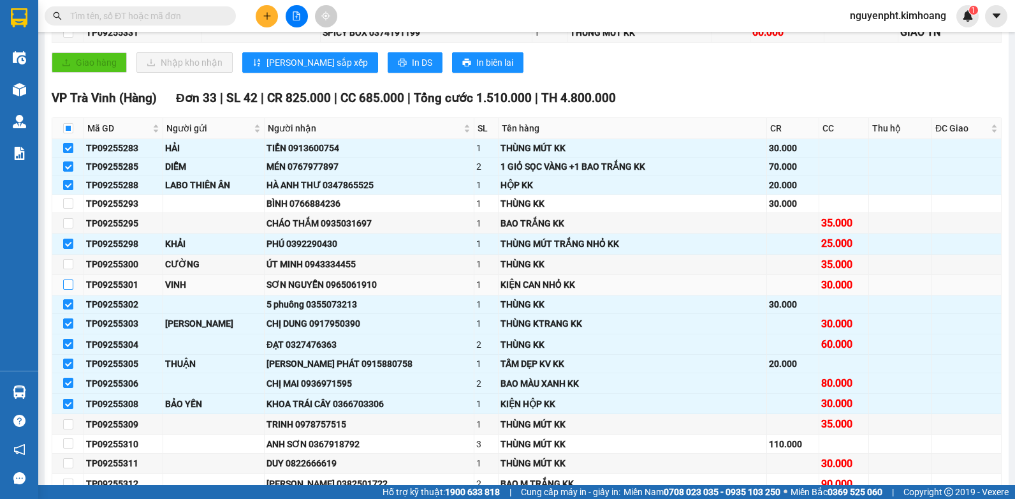
click at [68, 290] on input "checkbox" at bounding box center [68, 284] width 10 height 10
checkbox input "true"
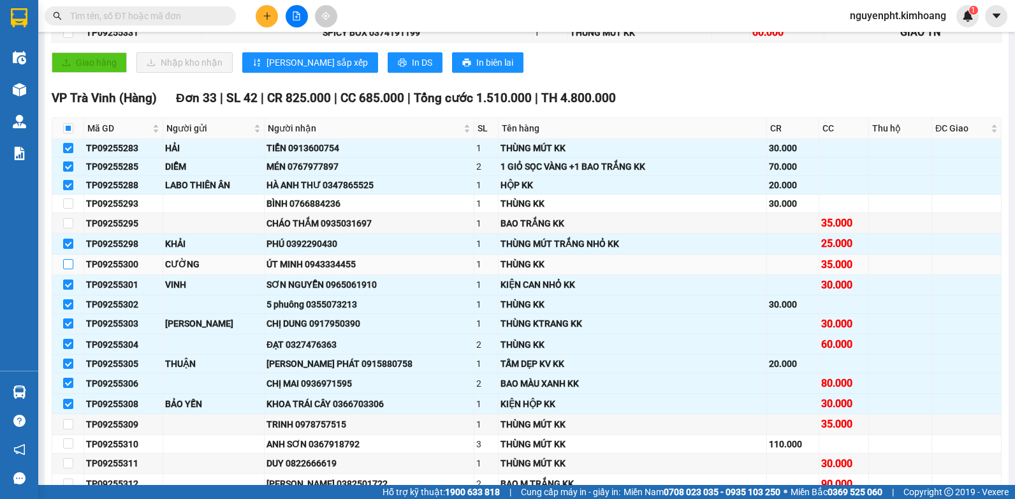
click at [70, 269] on input "checkbox" at bounding box center [68, 264] width 10 height 10
checkbox input "true"
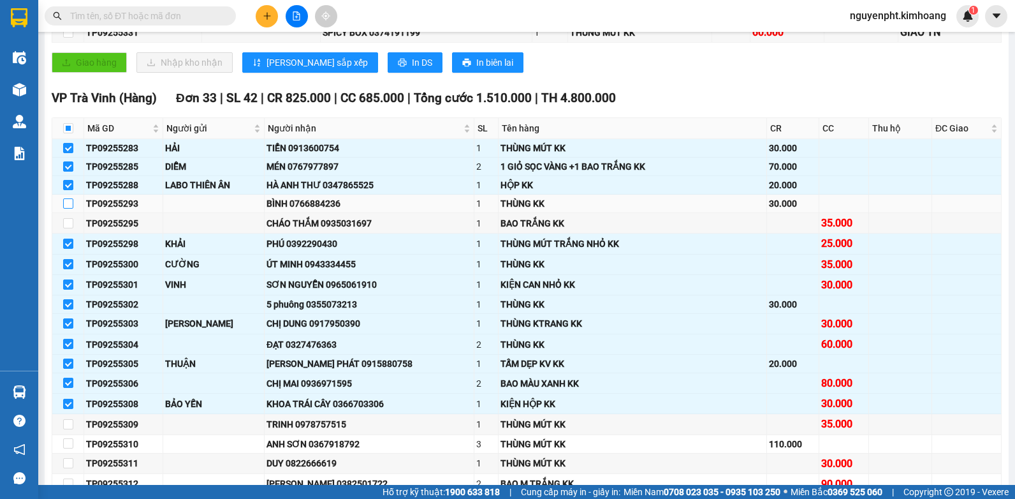
click at [73, 209] on input "checkbox" at bounding box center [68, 203] width 10 height 10
checkbox input "true"
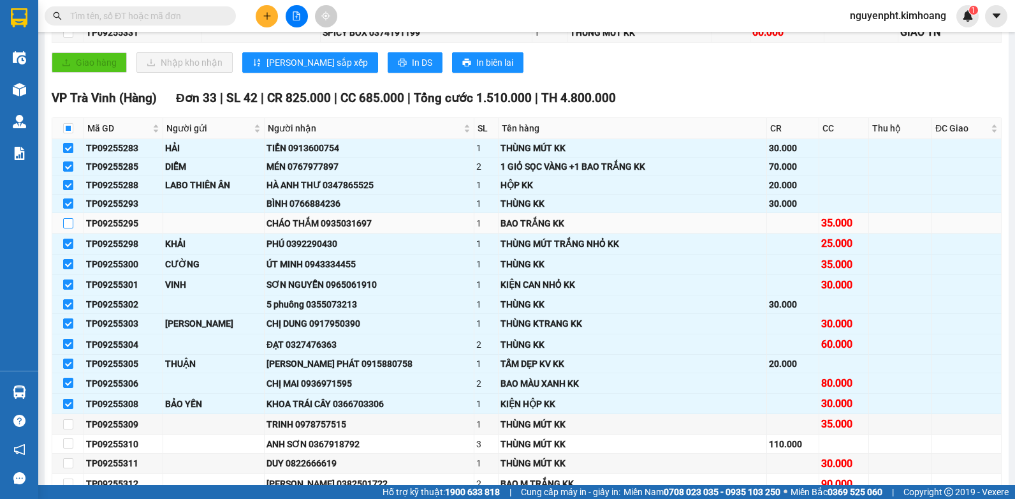
click at [70, 228] on input "checkbox" at bounding box center [68, 223] width 10 height 10
checkbox input "true"
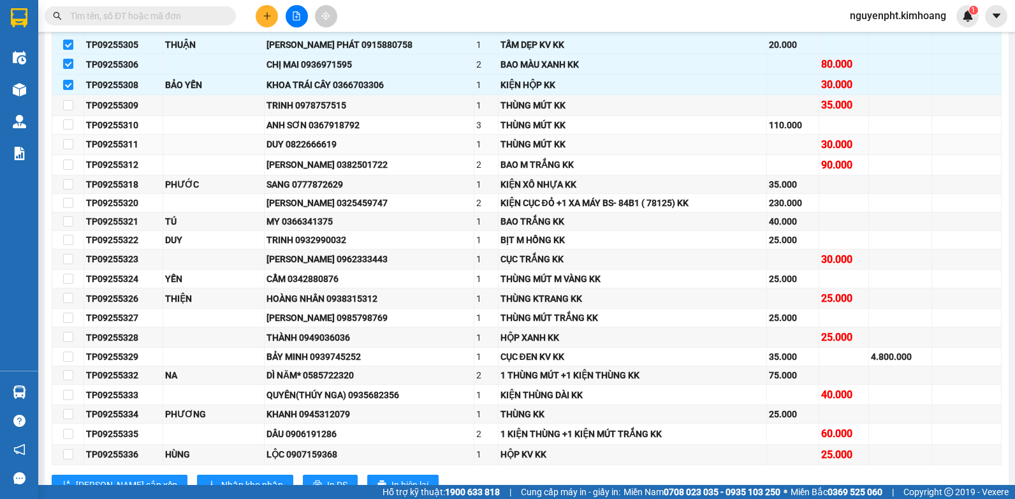
scroll to position [638, 0]
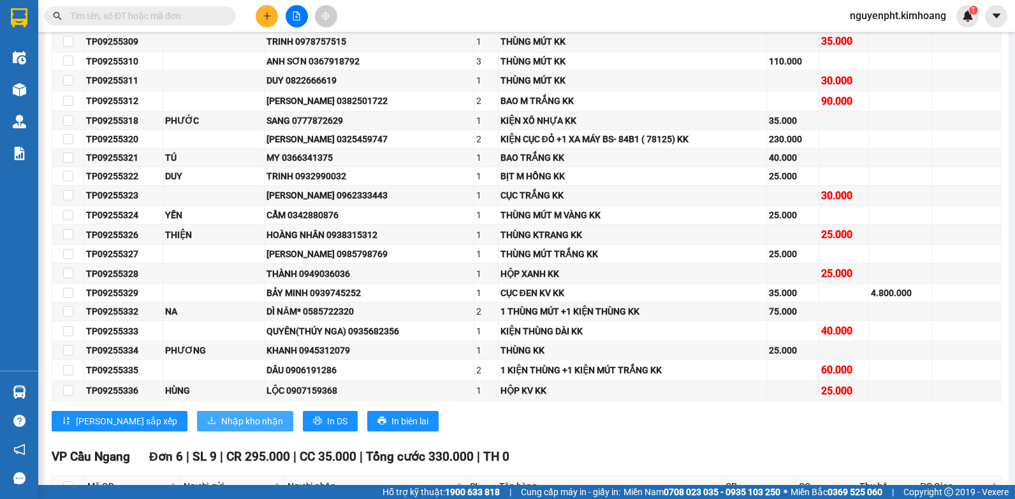
click at [221, 428] on span "Nhập kho nhận" at bounding box center [252, 421] width 62 height 14
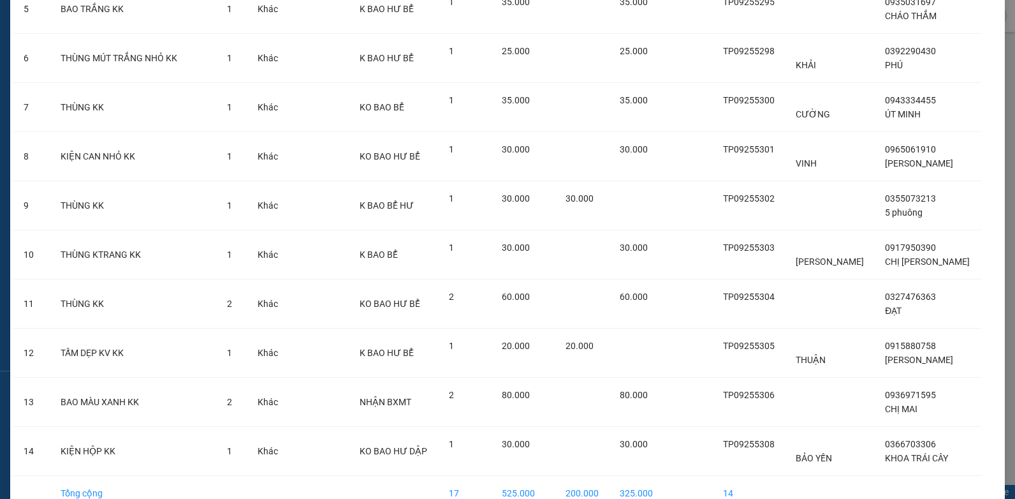
scroll to position [389, 0]
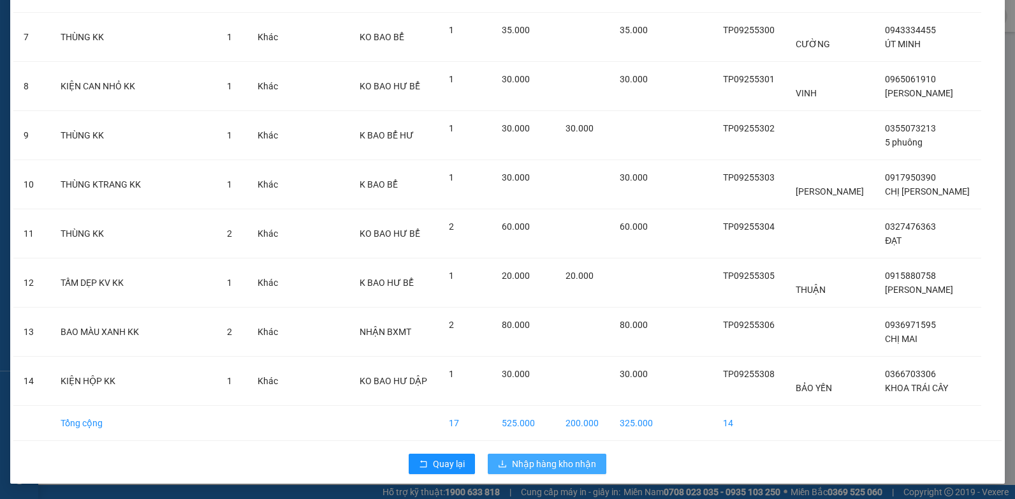
click at [552, 467] on span "Nhập hàng kho nhận" at bounding box center [554, 464] width 84 height 14
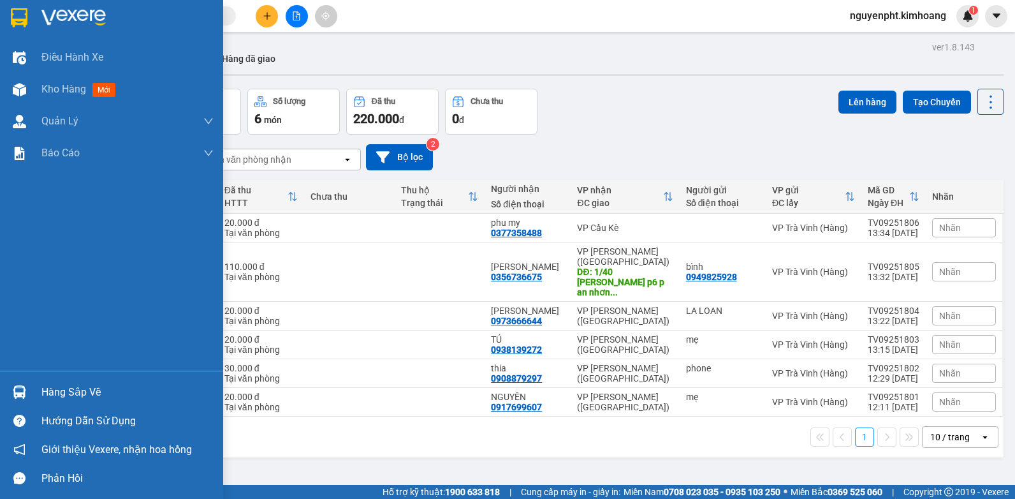
drag, startPoint x: 48, startPoint y: 388, endPoint x: 58, endPoint y: 389, distance: 10.2
click at [48, 388] on div "Hàng sắp về" at bounding box center [127, 392] width 172 height 19
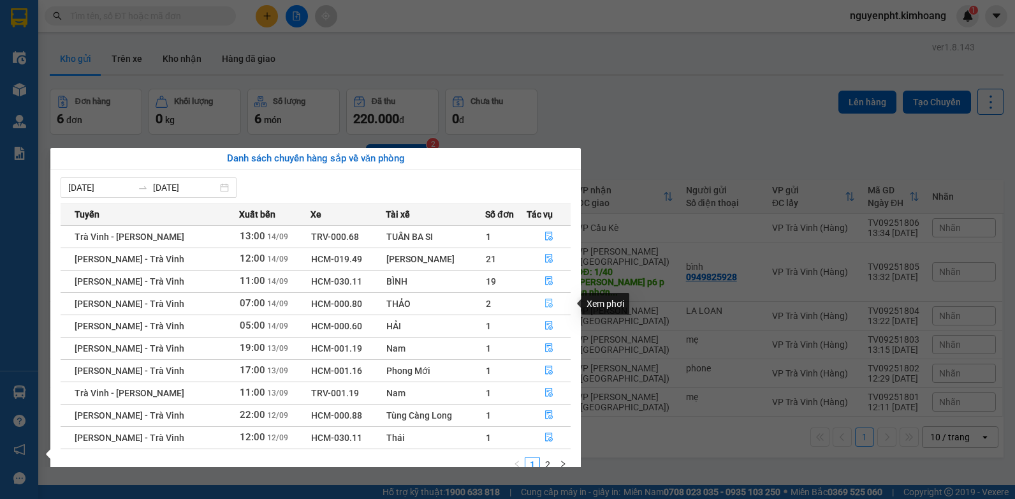
click at [549, 304] on icon "file-done" at bounding box center [549, 302] width 9 height 9
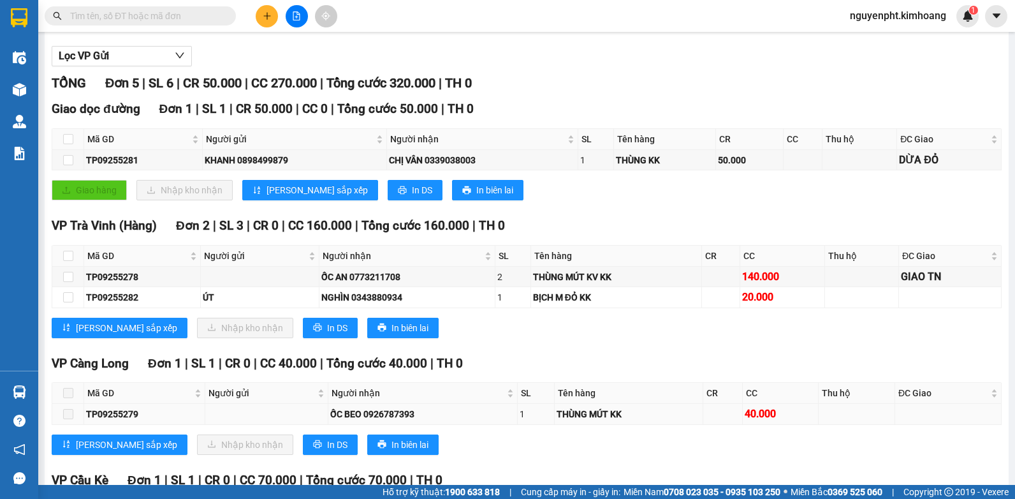
scroll to position [191, 0]
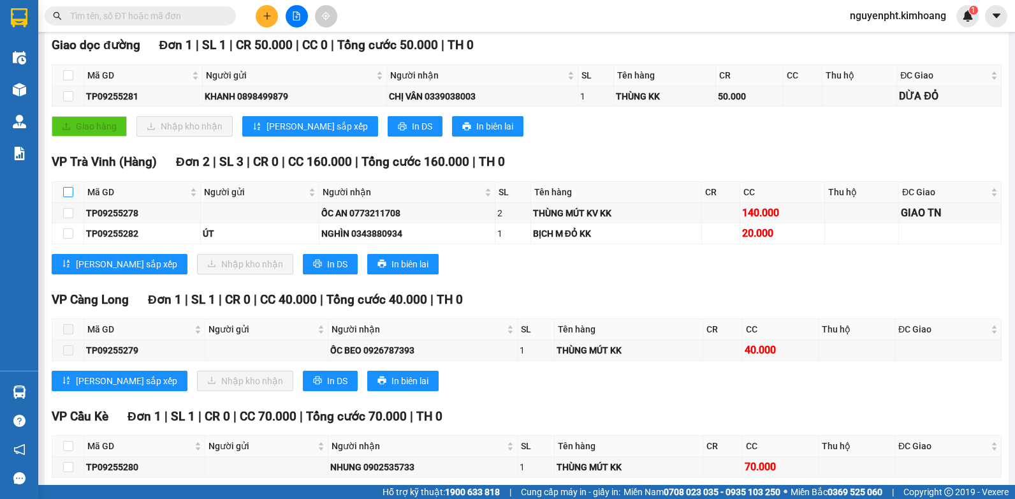
click at [68, 197] on input "checkbox" at bounding box center [68, 192] width 10 height 10
checkbox input "true"
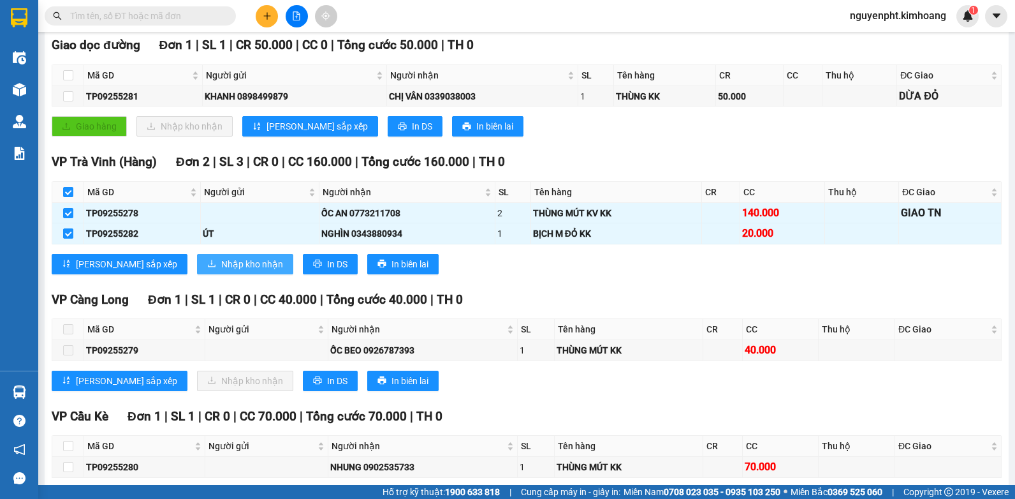
click at [221, 271] on span "Nhập kho nhận" at bounding box center [252, 264] width 62 height 14
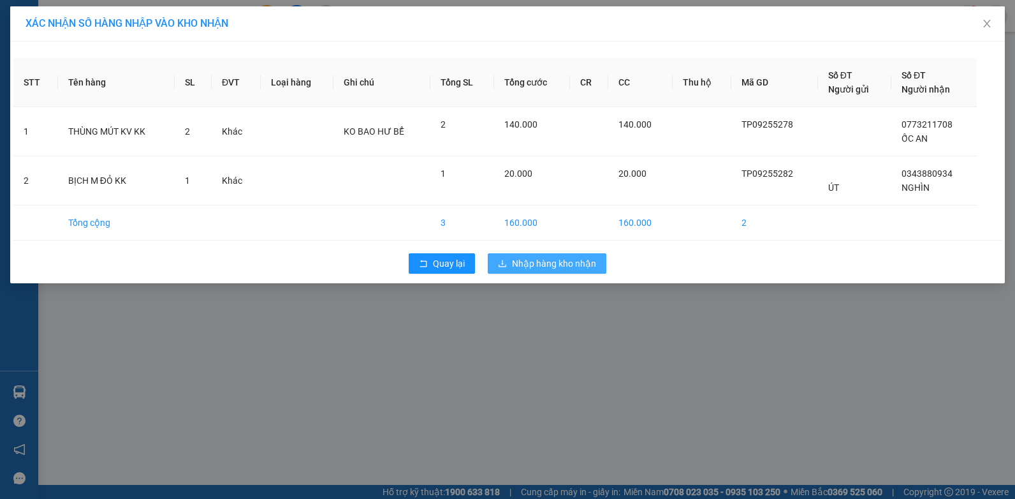
click at [588, 263] on span "Nhập hàng kho nhận" at bounding box center [554, 263] width 84 height 14
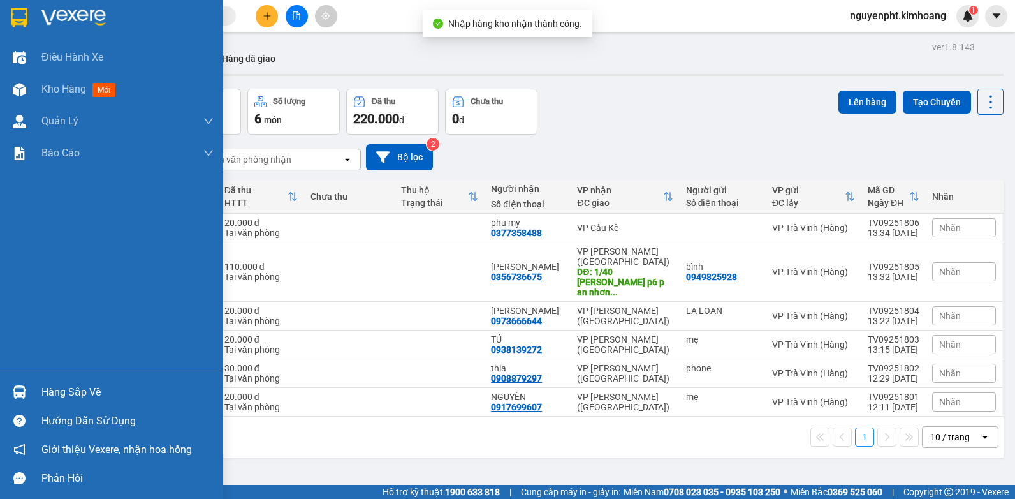
click at [47, 393] on div "Hàng sắp về" at bounding box center [127, 392] width 172 height 19
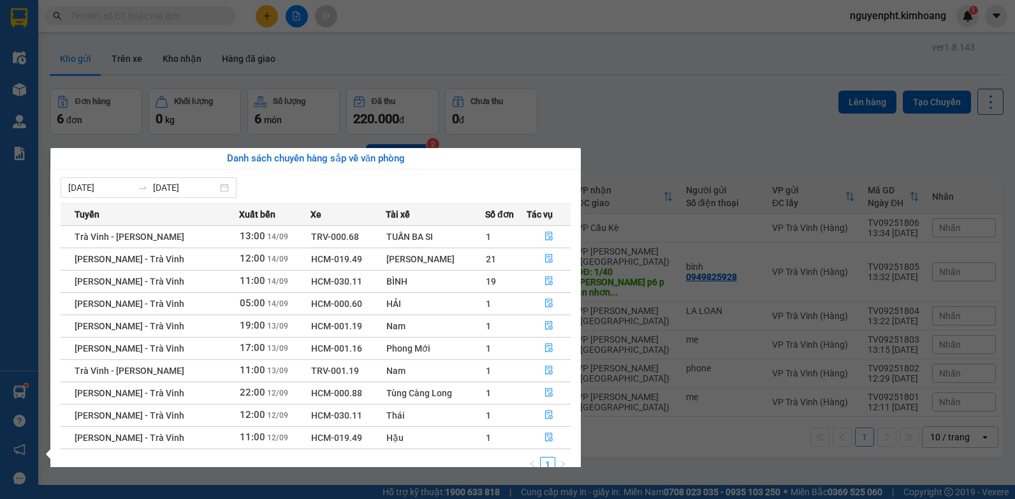
drag, startPoint x: 711, startPoint y: 52, endPoint x: 503, endPoint y: 41, distance: 208.8
click at [710, 52] on section "Kết quả tìm kiếm ( 41 ) Bộ lọc Mã ĐH Trạng thái Món hàng Thu hộ Tổng cước Chưa …" at bounding box center [507, 249] width 1015 height 499
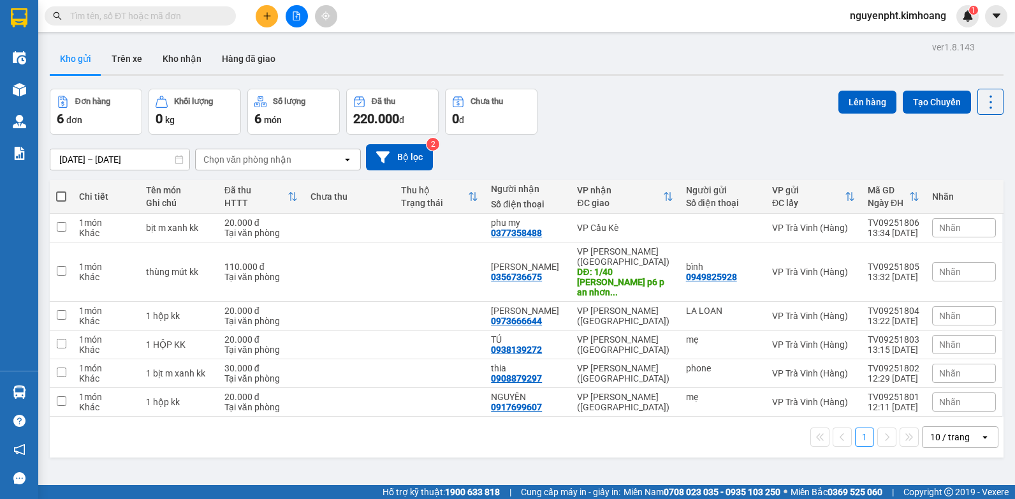
click at [265, 15] on icon "plus" at bounding box center [267, 15] width 9 height 9
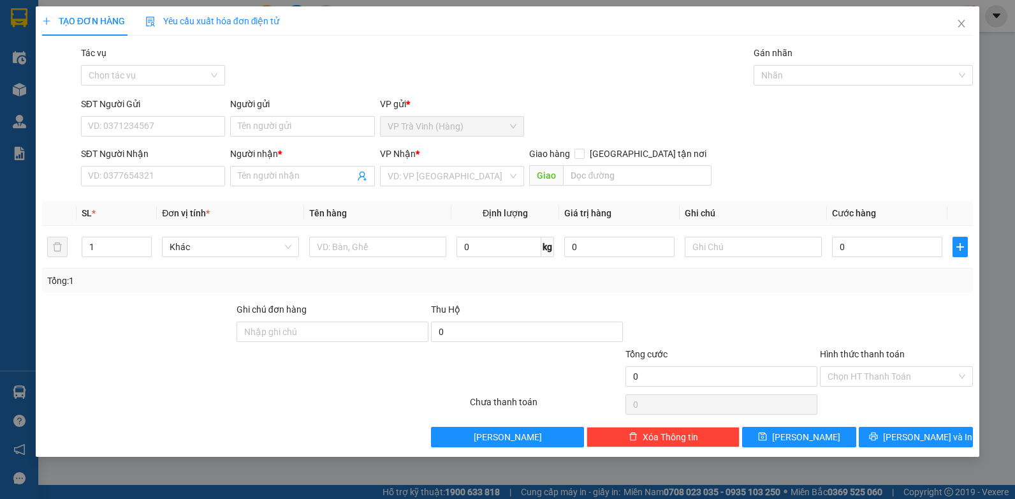
drag, startPoint x: 269, startPoint y: 172, endPoint x: 274, endPoint y: 186, distance: 14.7
click at [274, 186] on div "Người nhận * Tên người nhận" at bounding box center [302, 169] width 145 height 45
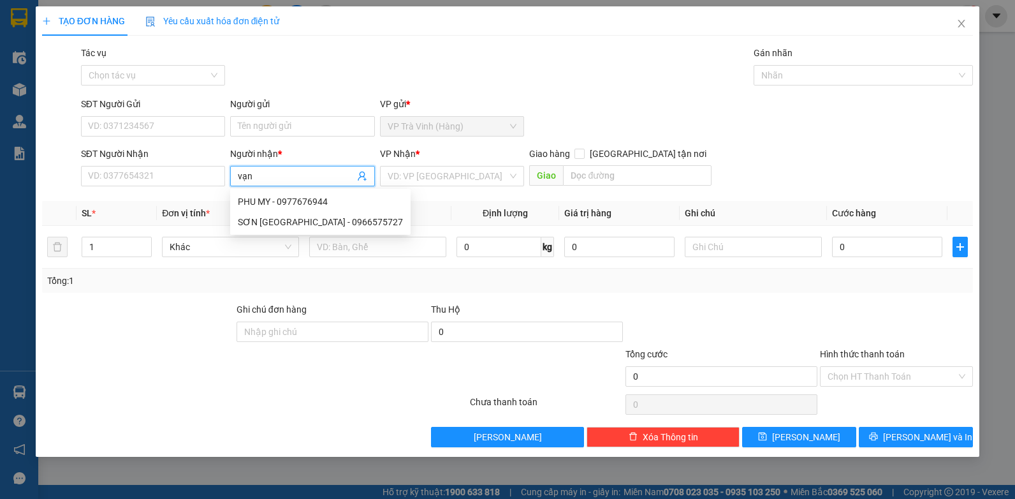
type input "vạn"
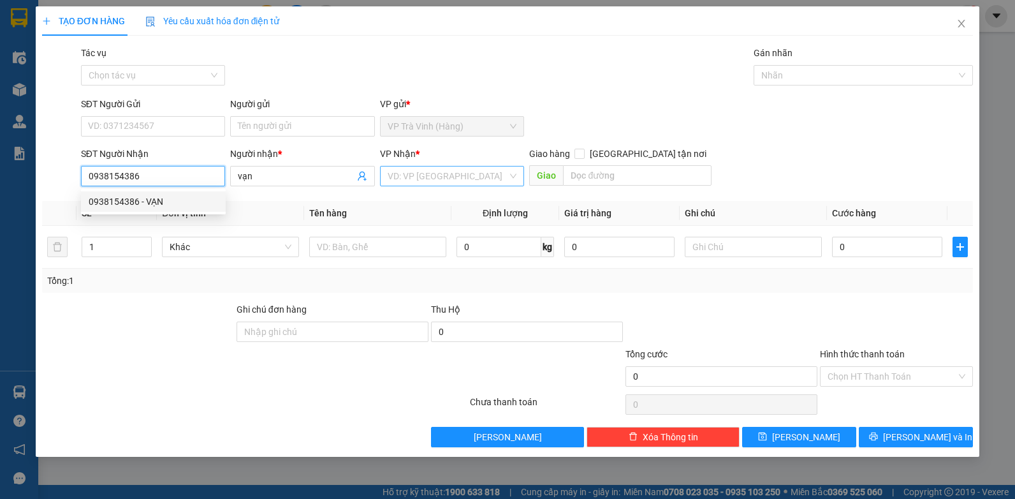
type input "0938154386"
click at [418, 167] on input "search" at bounding box center [448, 175] width 121 height 19
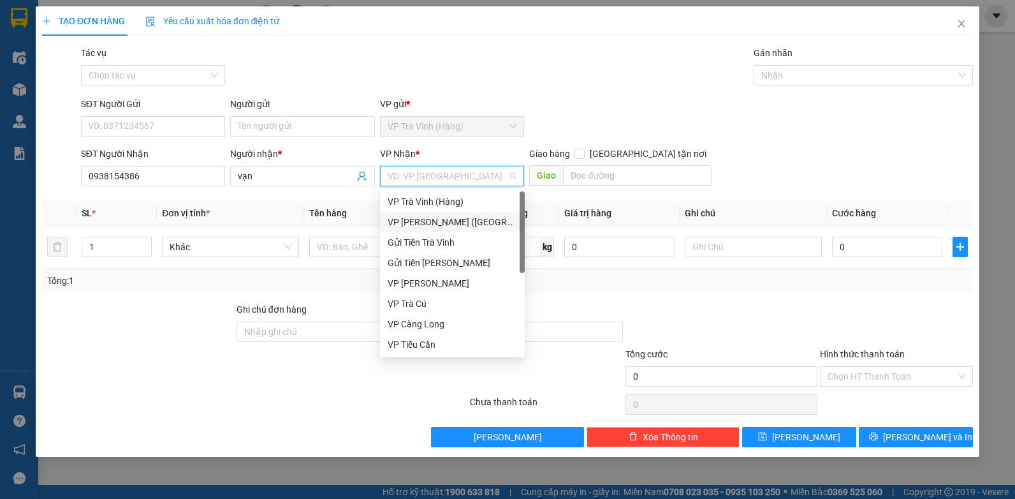
click at [439, 218] on div "VP [PERSON_NAME] ([GEOGRAPHIC_DATA])" at bounding box center [452, 222] width 129 height 14
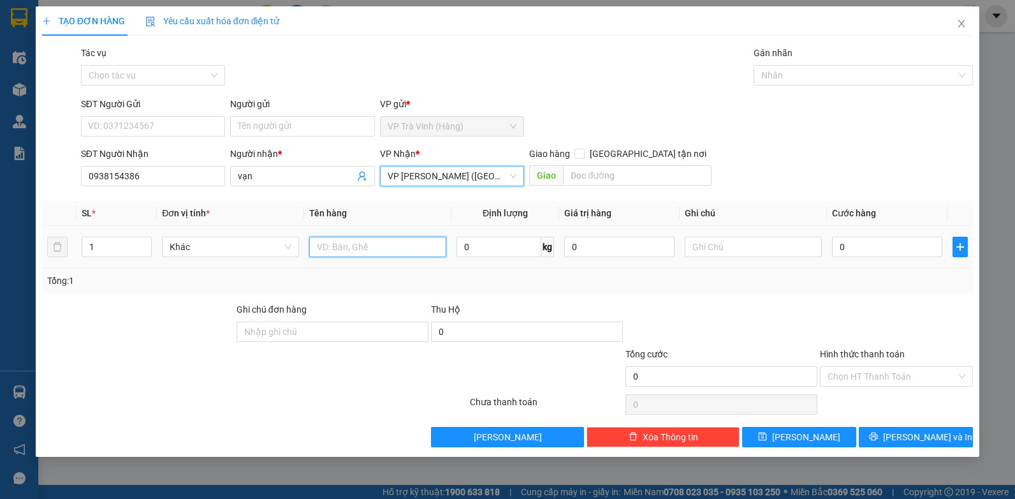
click at [361, 247] on input "text" at bounding box center [377, 247] width 137 height 20
type input "thùng dẹp kk"
type input "3"
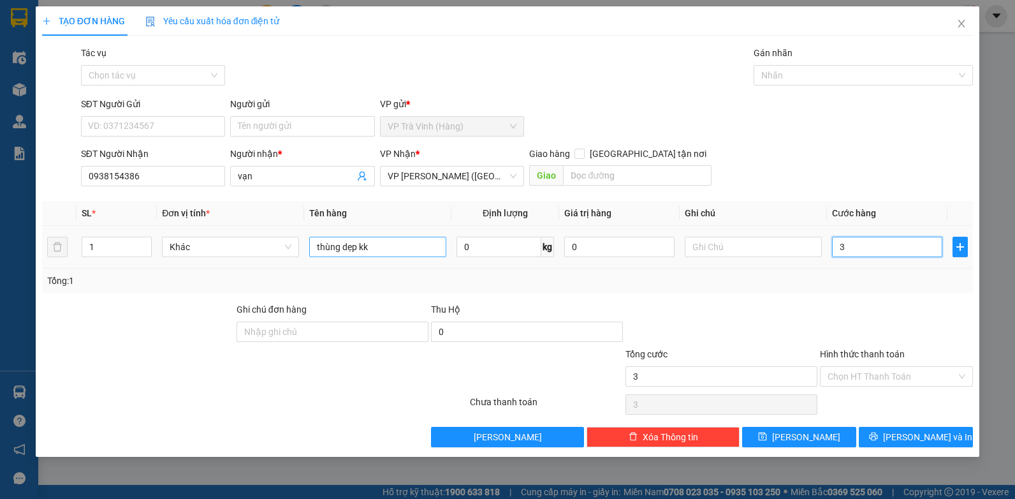
type input "30"
type input "30.000"
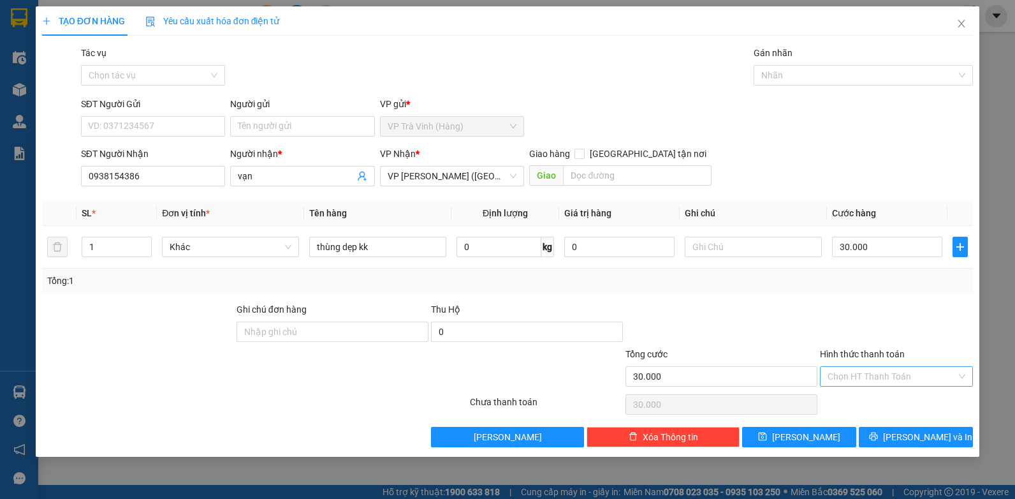
click at [907, 379] on input "Hình thức thanh toán" at bounding box center [892, 376] width 129 height 19
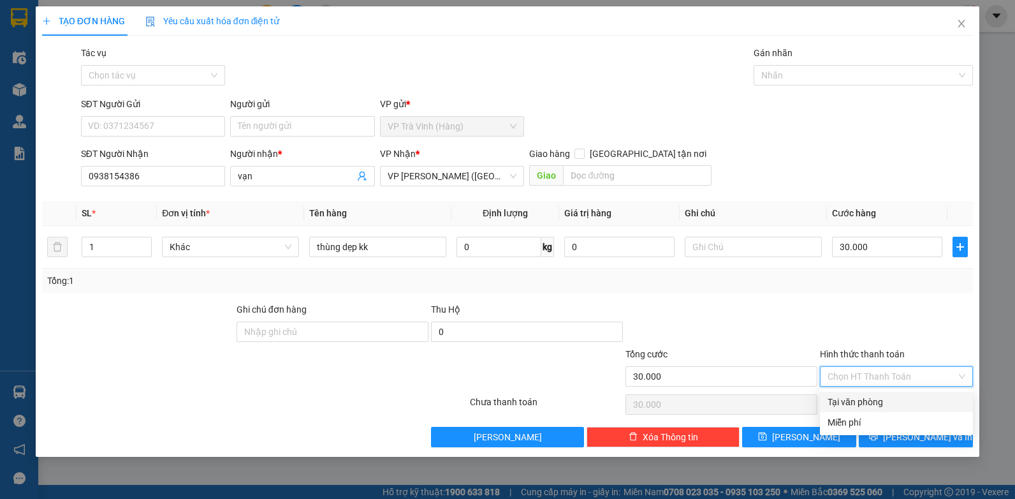
drag, startPoint x: 890, startPoint y: 397, endPoint x: 890, endPoint y: 404, distance: 7.0
click at [890, 399] on div "Tại văn phòng" at bounding box center [897, 402] width 138 height 14
type input "0"
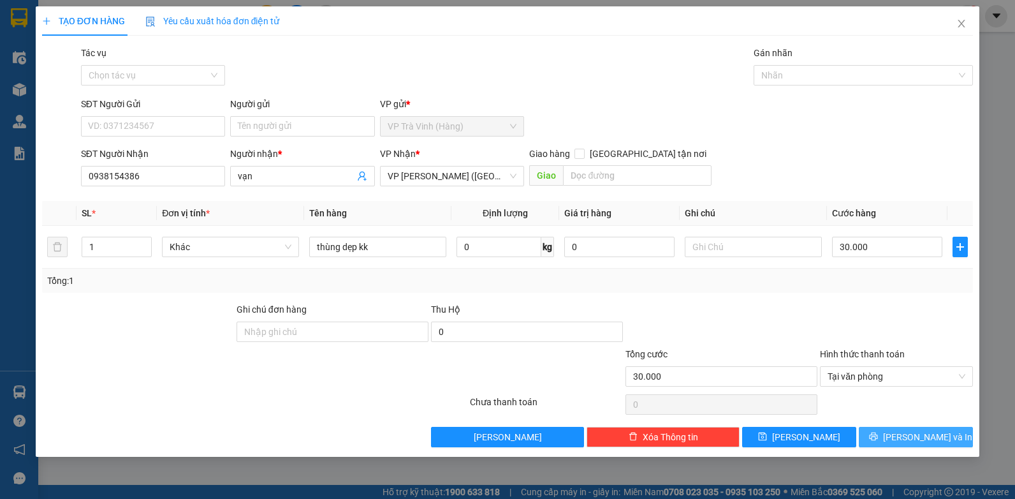
click at [918, 430] on span "[PERSON_NAME] và In" at bounding box center [927, 437] width 89 height 14
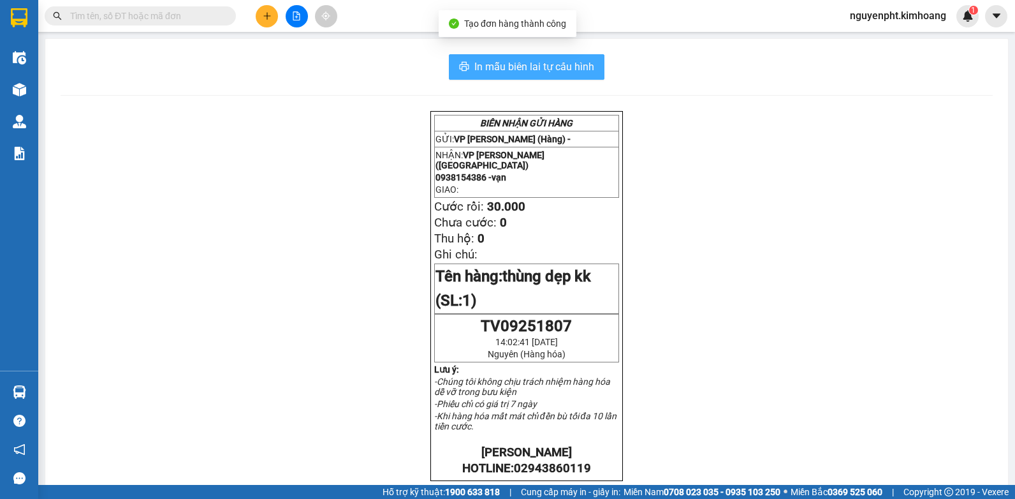
drag, startPoint x: 518, startPoint y: 64, endPoint x: 504, endPoint y: 71, distance: 16.5
click at [519, 64] on span "In mẫu biên lai tự cấu hình" at bounding box center [534, 67] width 120 height 16
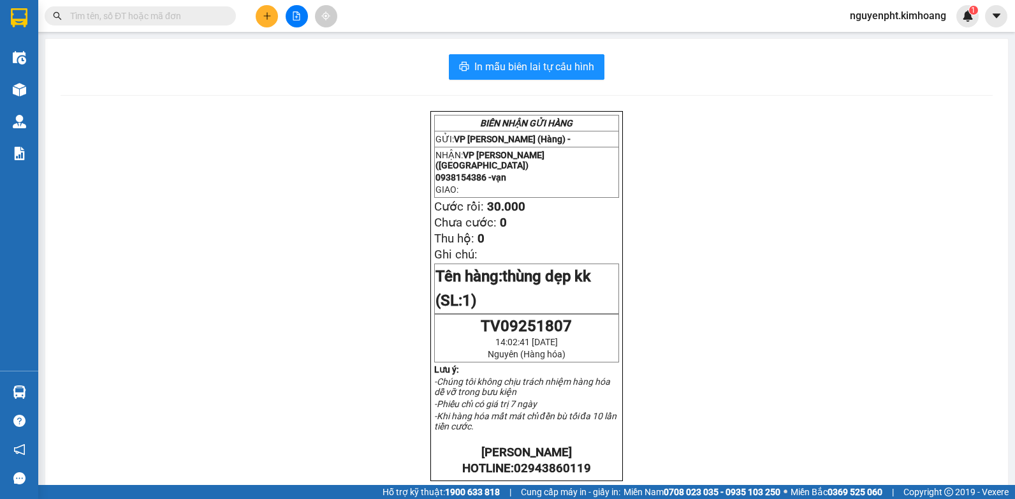
click at [140, 18] on input "text" at bounding box center [145, 16] width 151 height 14
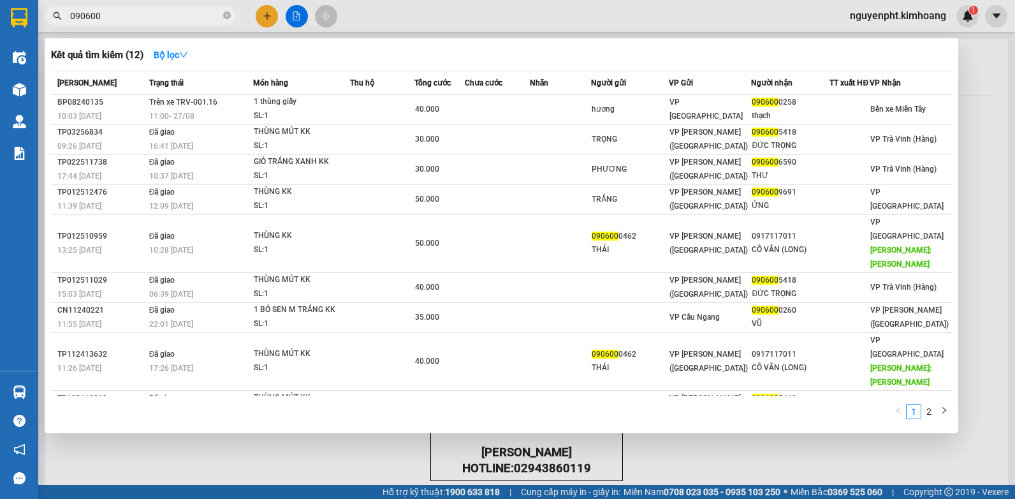
drag, startPoint x: 130, startPoint y: 11, endPoint x: 0, endPoint y: 75, distance: 145.2
click at [0, 75] on html "Kết quả tìm kiếm ( 12 ) Bộ lọc Mã ĐH Trạng thái Món hàng Thu hộ Tổng cước Chưa …" at bounding box center [507, 249] width 1015 height 499
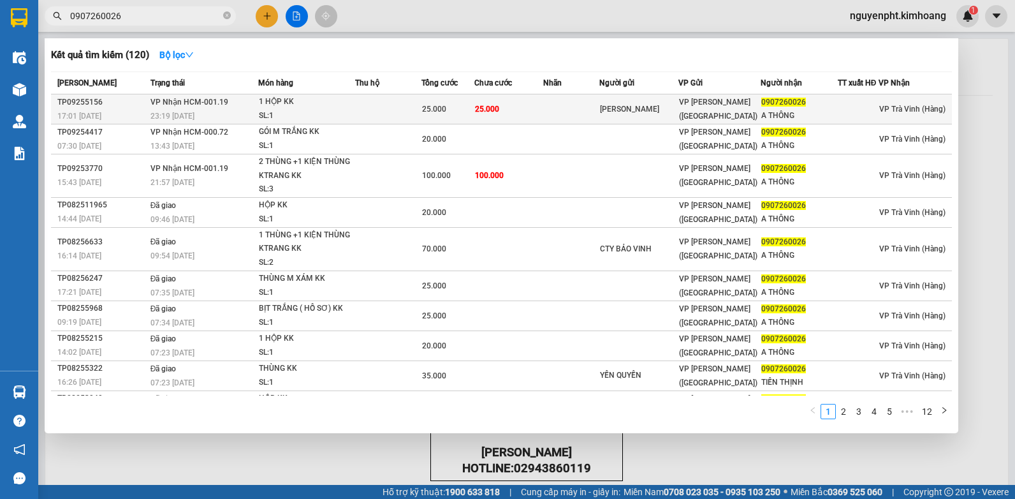
type input "0907260026"
click at [399, 108] on td at bounding box center [388, 109] width 66 height 30
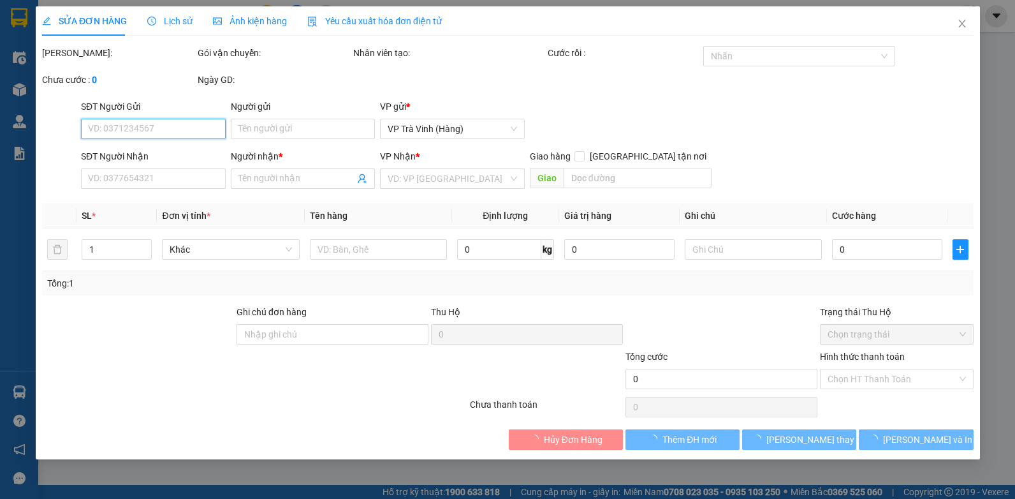
type input "[PERSON_NAME]"
type input "0907260026"
type input "A THÔNG"
type input "25.000"
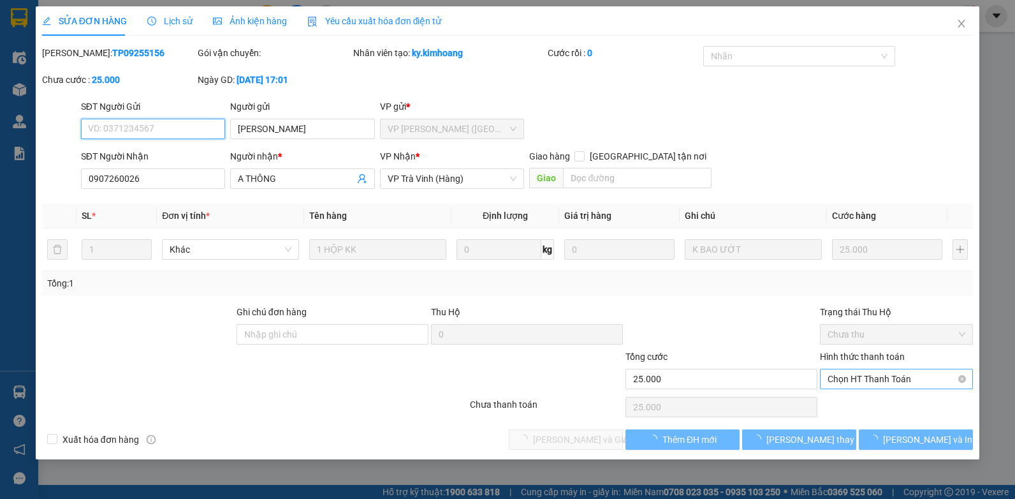
drag, startPoint x: 890, startPoint y: 379, endPoint x: 890, endPoint y: 387, distance: 8.3
click at [890, 379] on span "Chọn HT Thanh Toán" at bounding box center [897, 378] width 138 height 19
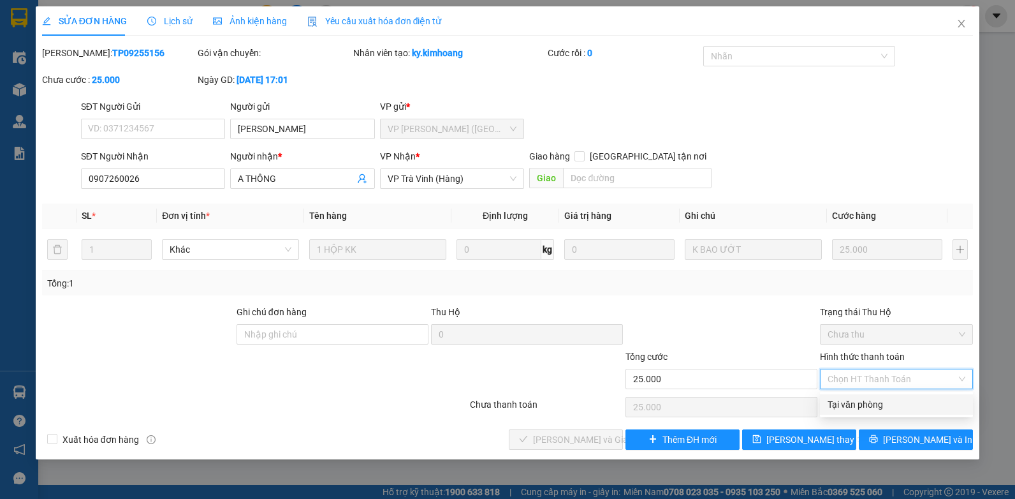
drag, startPoint x: 886, startPoint y: 402, endPoint x: 847, endPoint y: 413, distance: 40.2
click at [885, 402] on div "Tại văn phòng" at bounding box center [897, 404] width 138 height 14
type input "0"
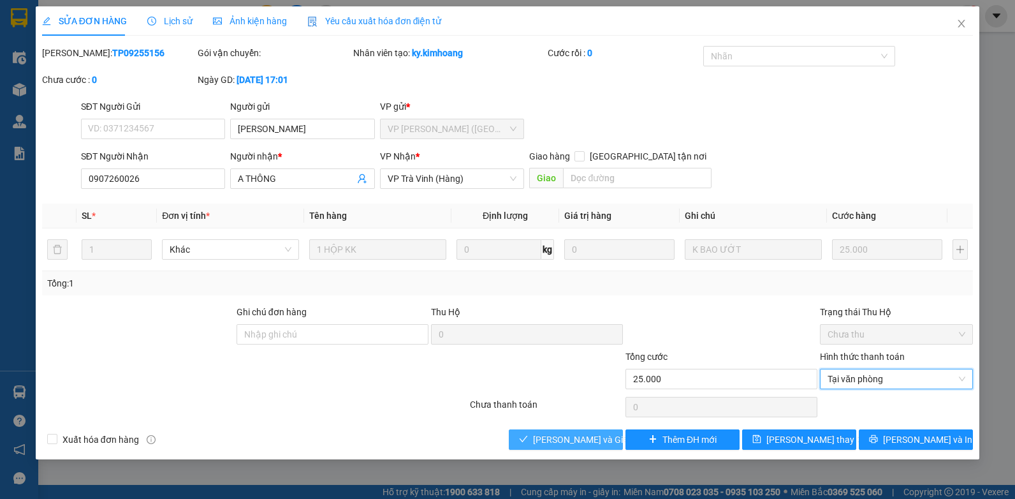
drag, startPoint x: 567, startPoint y: 430, endPoint x: 573, endPoint y: 430, distance: 6.4
click at [567, 431] on button "[PERSON_NAME] và Giao hàng" at bounding box center [566, 439] width 114 height 20
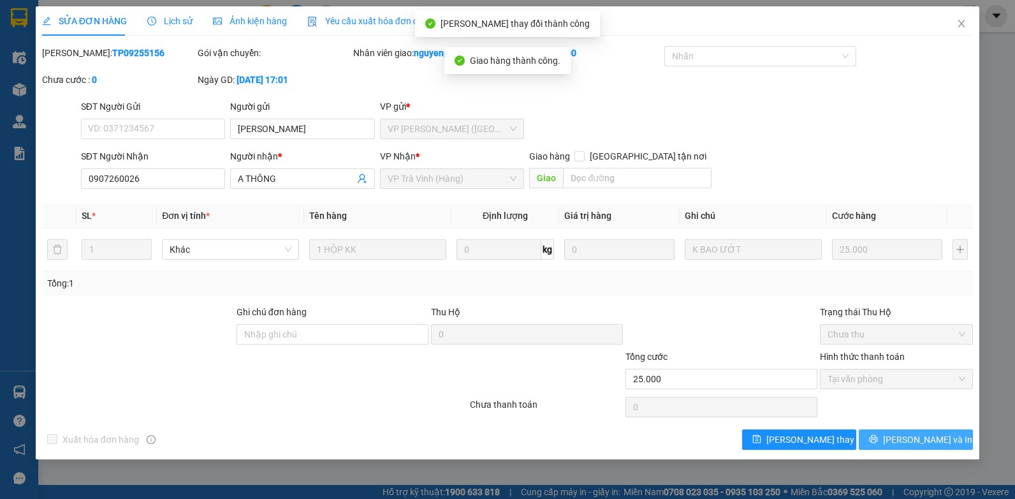
click at [914, 436] on span "[PERSON_NAME] và In" at bounding box center [927, 439] width 89 height 14
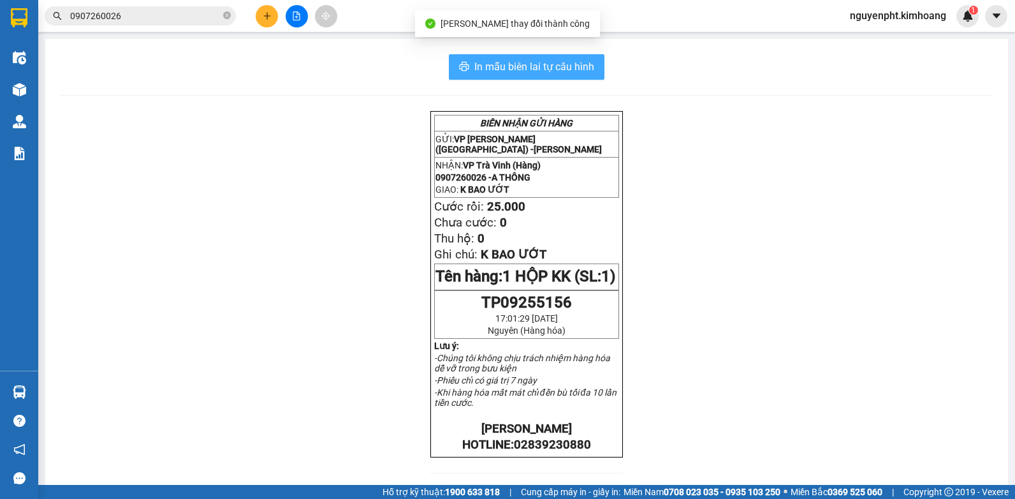
drag, startPoint x: 563, startPoint y: 72, endPoint x: 556, endPoint y: 64, distance: 10.4
click at [562, 72] on span "In mẫu biên lai tự cấu hình" at bounding box center [534, 67] width 120 height 16
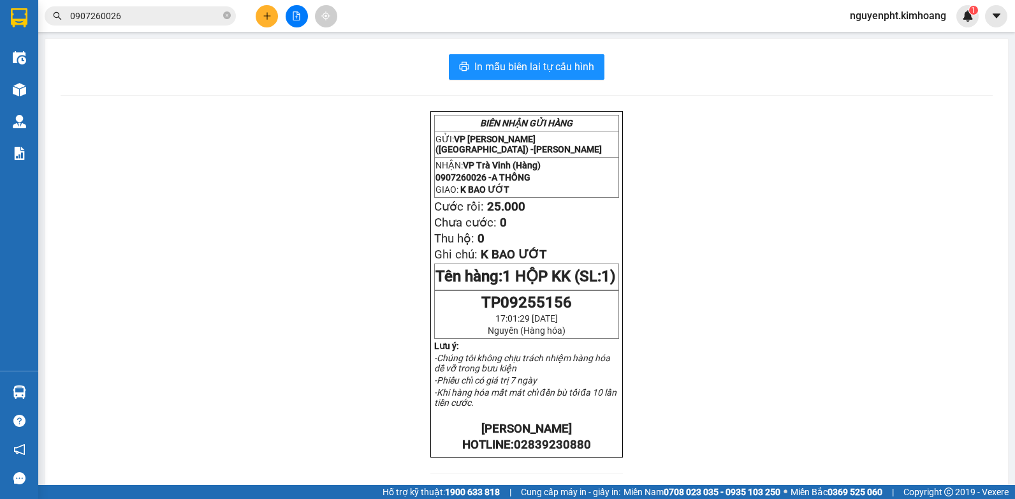
click at [180, 22] on input "0907260026" at bounding box center [145, 16] width 151 height 14
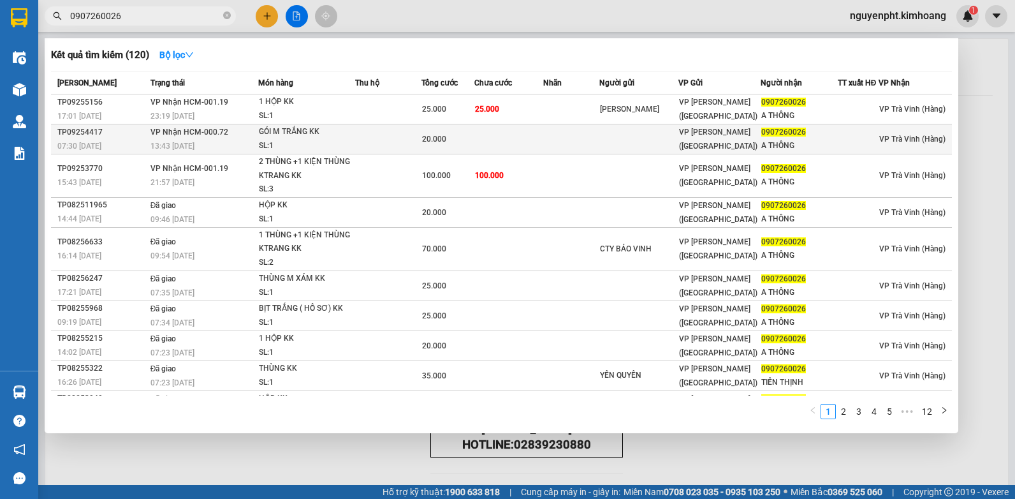
click at [372, 136] on td at bounding box center [388, 139] width 66 height 30
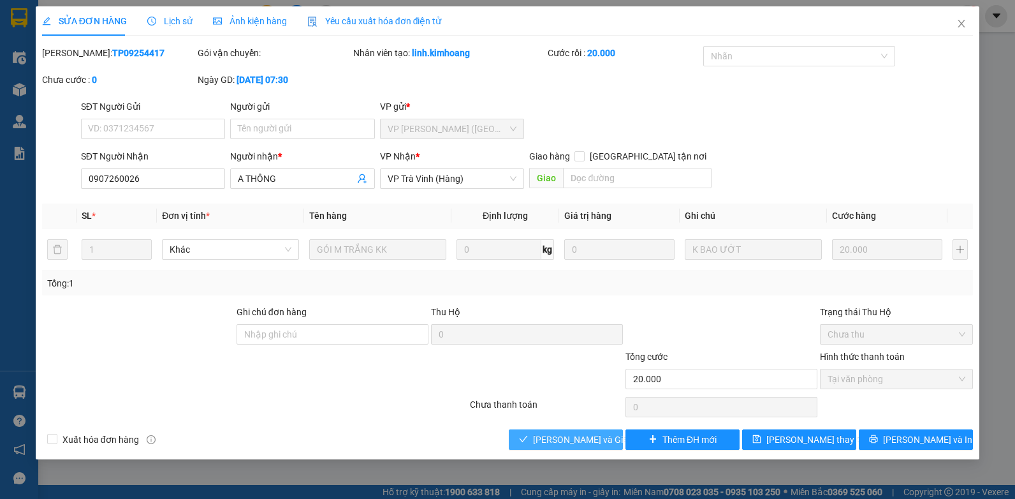
click at [550, 439] on span "[PERSON_NAME] và Giao hàng" at bounding box center [594, 439] width 122 height 14
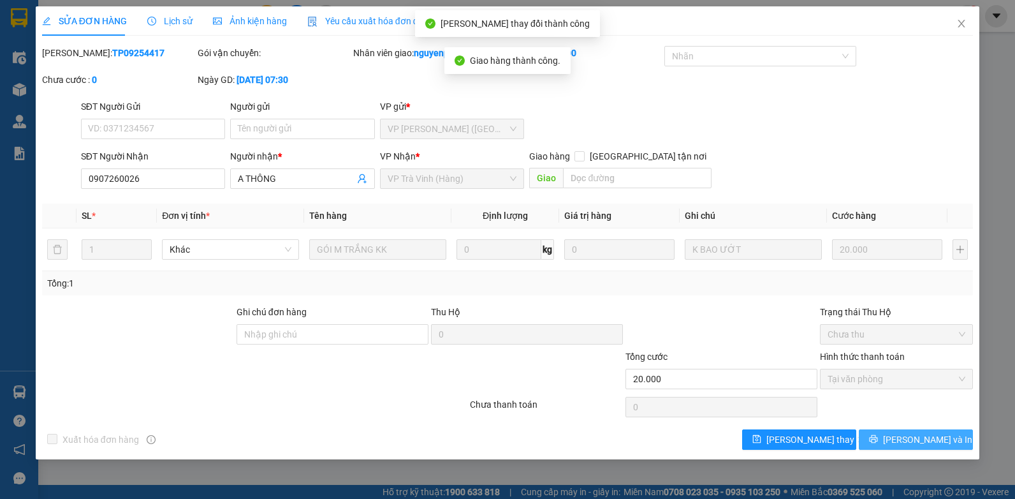
click at [878, 445] on span "printer" at bounding box center [873, 439] width 9 height 10
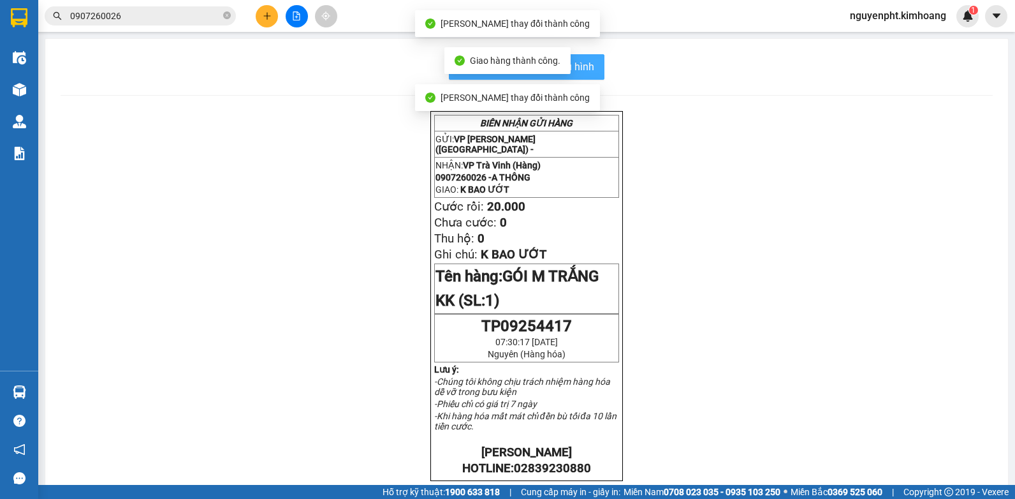
click at [594, 73] on button "In mẫu biên lai tự cấu hình" at bounding box center [527, 67] width 156 height 26
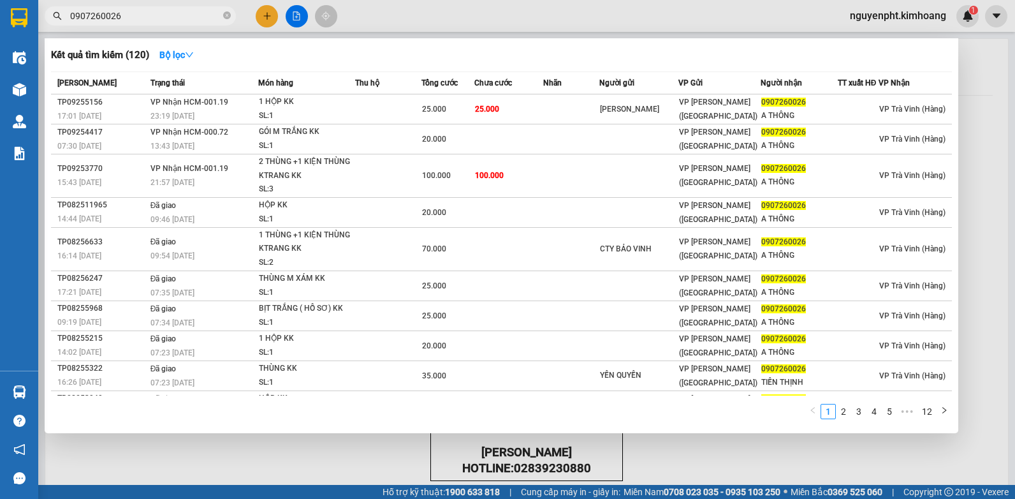
click at [176, 15] on input "0907260026" at bounding box center [145, 16] width 151 height 14
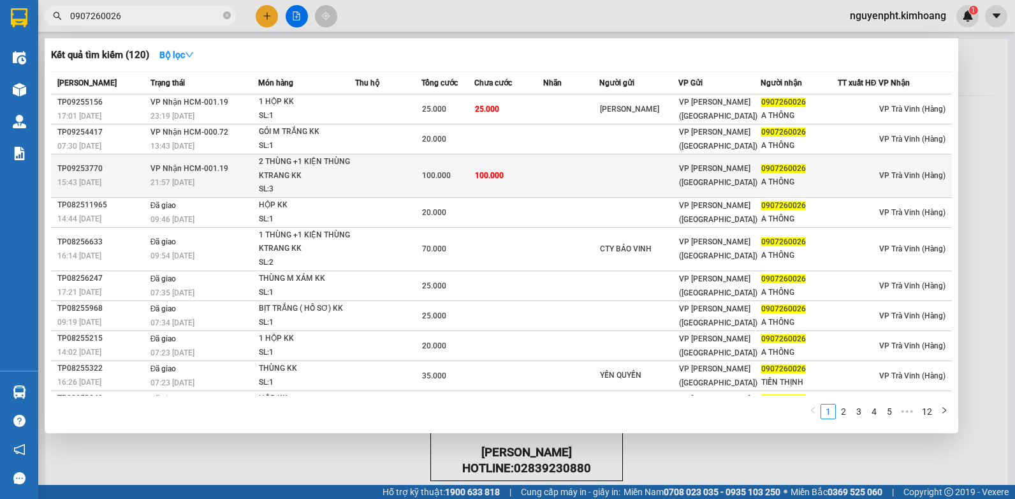
click at [538, 180] on td "100.000" at bounding box center [508, 175] width 69 height 43
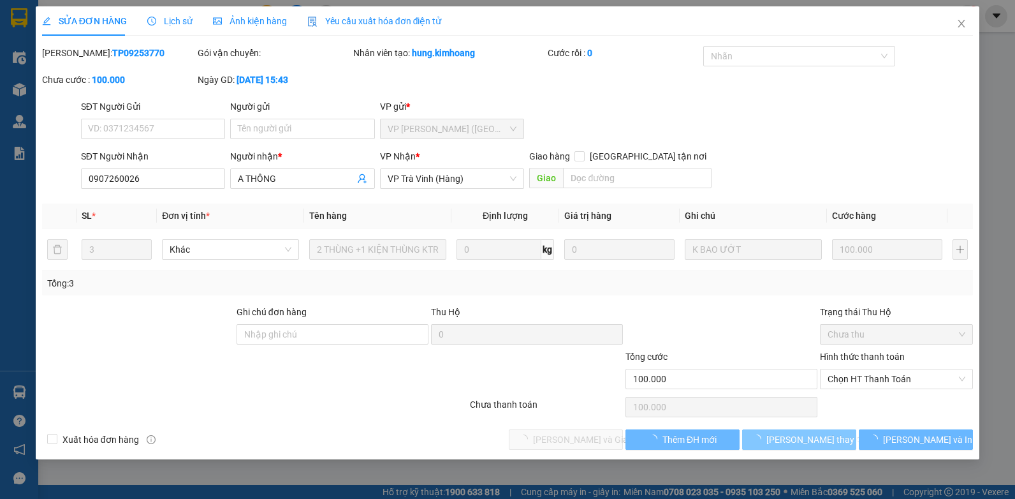
type input "0907260026"
type input "A THÔNG"
type input "100.000"
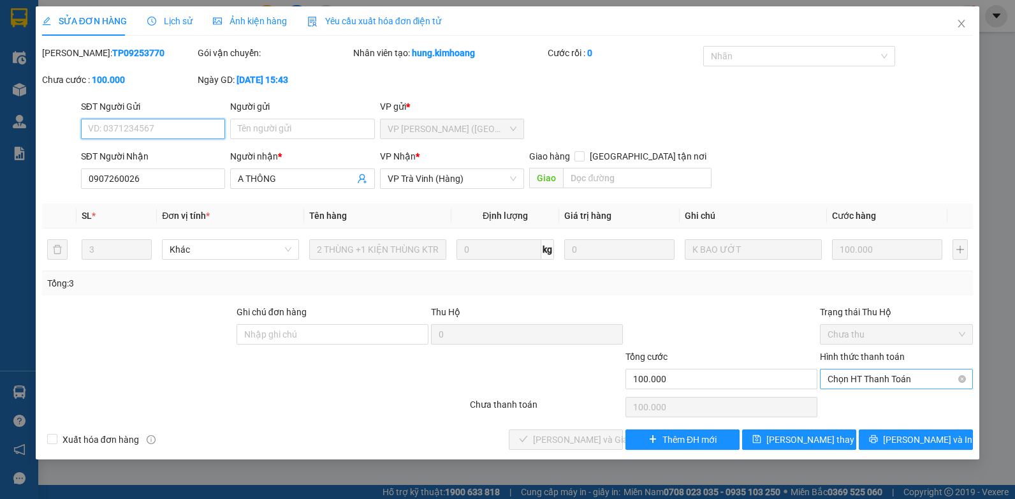
click at [890, 382] on span "Chọn HT Thanh Toán" at bounding box center [897, 378] width 138 height 19
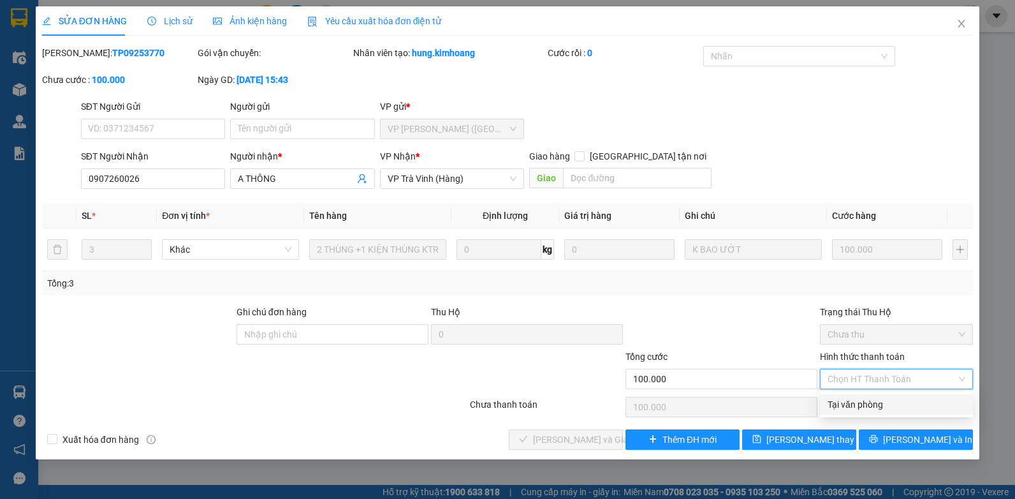
click at [906, 399] on div "Tại văn phòng" at bounding box center [897, 404] width 138 height 14
type input "0"
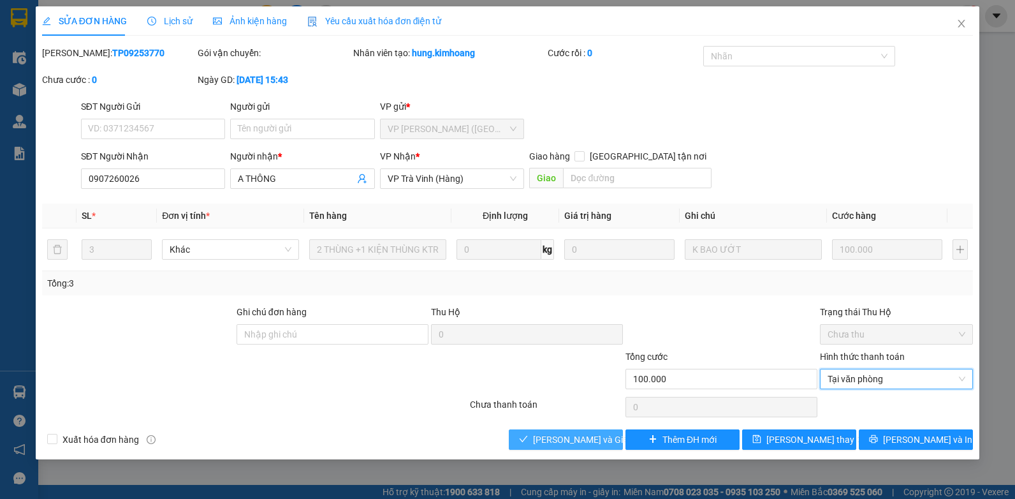
click at [591, 438] on span "[PERSON_NAME] và Giao hàng" at bounding box center [594, 439] width 122 height 14
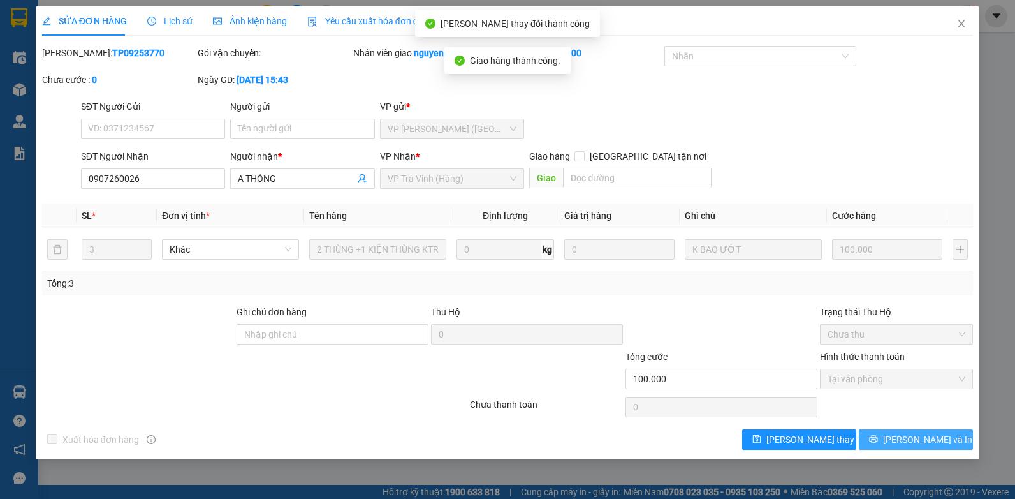
click at [878, 443] on icon "printer" at bounding box center [873, 438] width 9 height 9
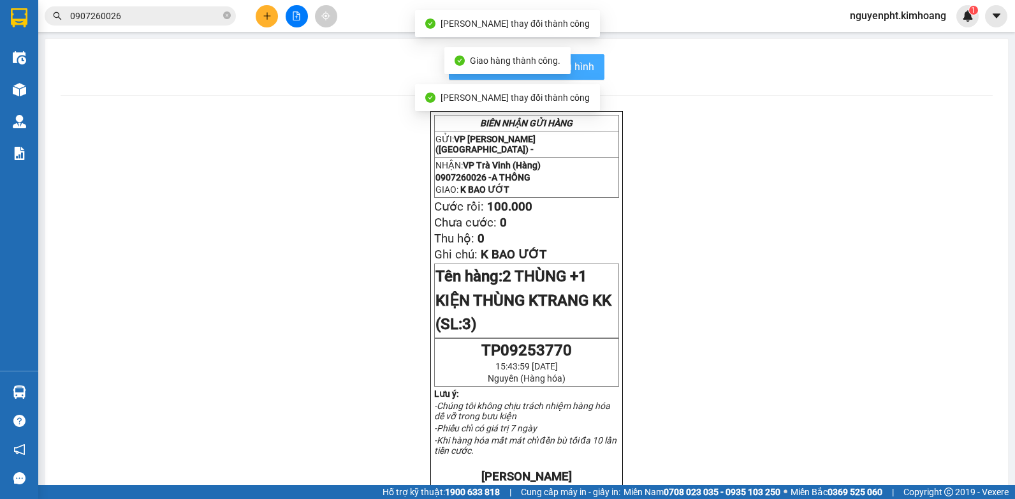
click at [589, 74] on span "In mẫu biên lai tự cấu hình" at bounding box center [534, 67] width 120 height 16
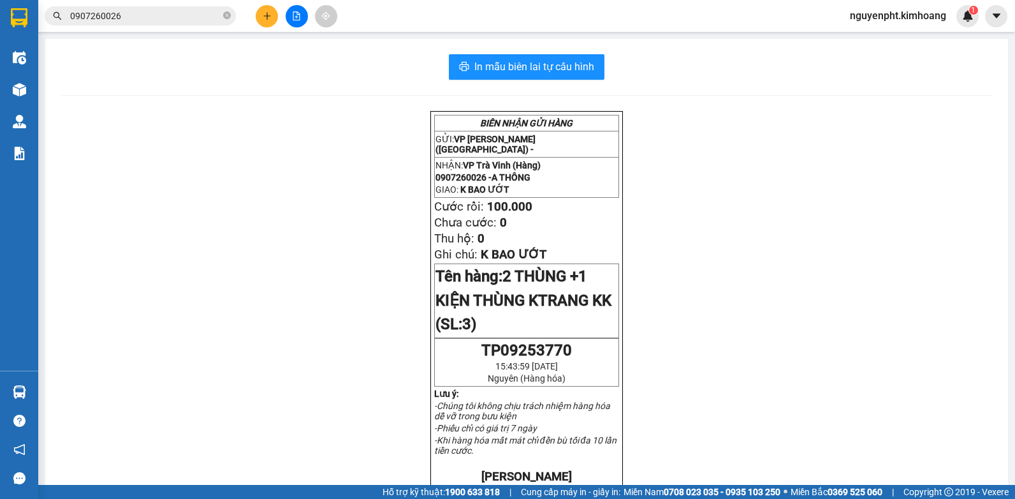
drag, startPoint x: 170, startPoint y: 22, endPoint x: 0, endPoint y: 52, distance: 172.3
click at [0, 53] on html "Kết quả tìm kiếm ( 120 ) Bộ lọc Mã ĐH Trạng thái Món hàng Thu hộ Tổng cước Chưa…" at bounding box center [507, 249] width 1015 height 499
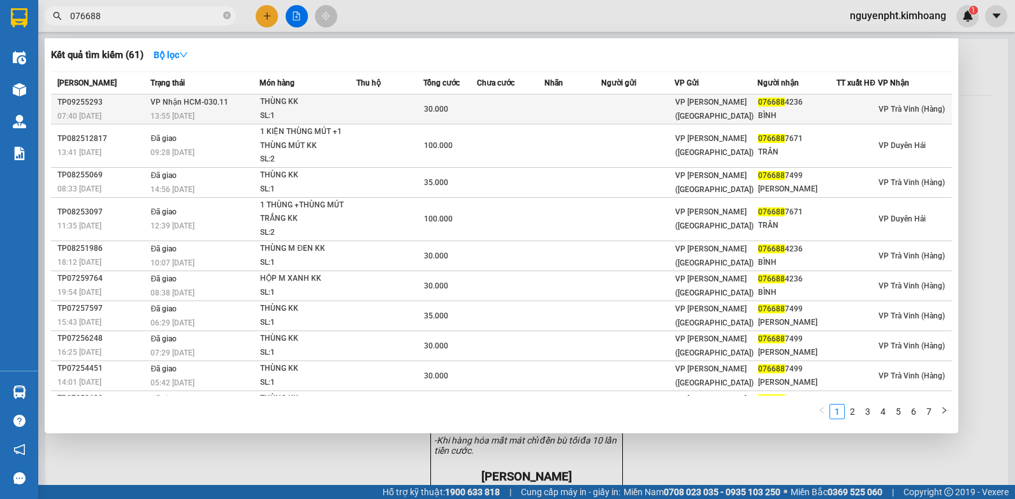
type input "076688"
click at [470, 115] on div "30.000" at bounding box center [450, 109] width 52 height 14
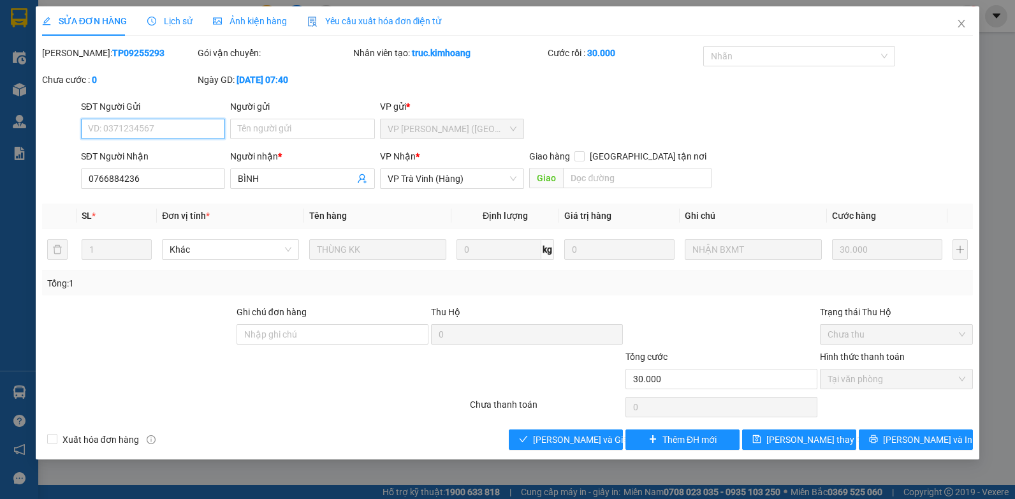
type input "0766884236"
type input "BÌNH"
type input "30.000"
click at [557, 439] on span "[PERSON_NAME] và Giao hàng" at bounding box center [594, 439] width 122 height 14
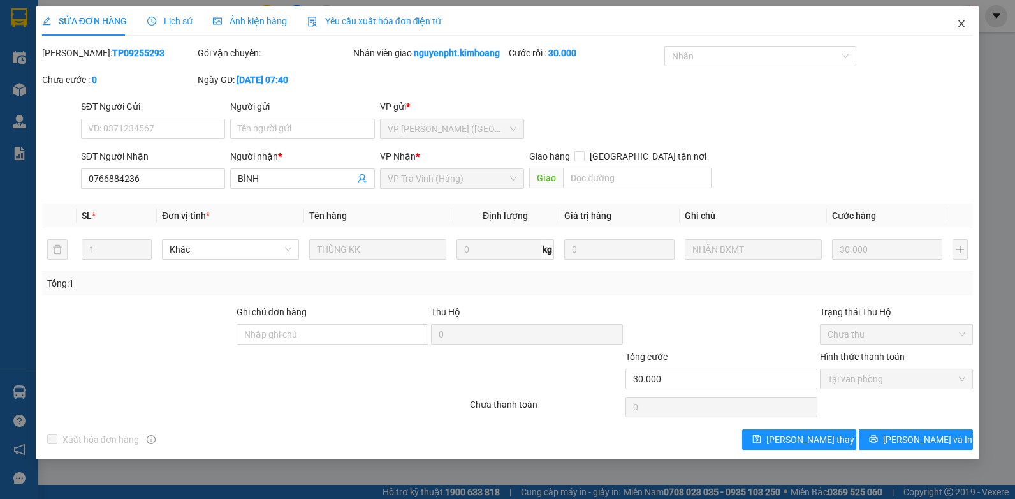
click at [962, 20] on icon "close" at bounding box center [962, 23] width 10 height 10
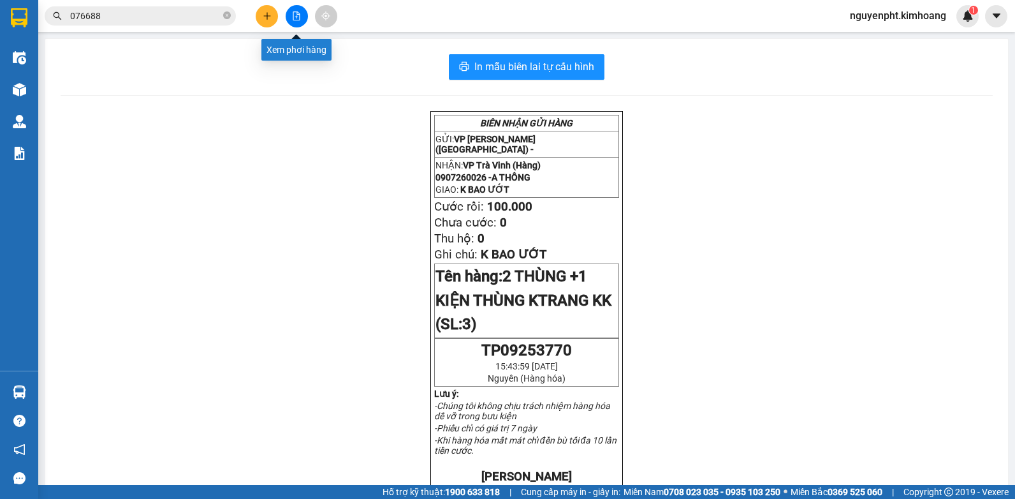
click at [275, 13] on button at bounding box center [267, 16] width 22 height 22
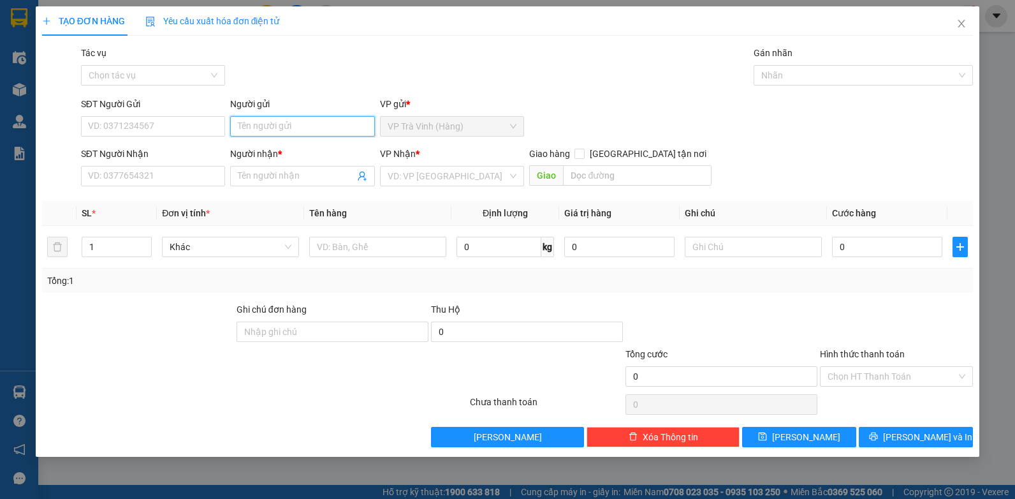
drag, startPoint x: 300, startPoint y: 126, endPoint x: 291, endPoint y: 119, distance: 10.9
click at [298, 126] on input "Người gửi" at bounding box center [302, 126] width 145 height 20
type input "chính"
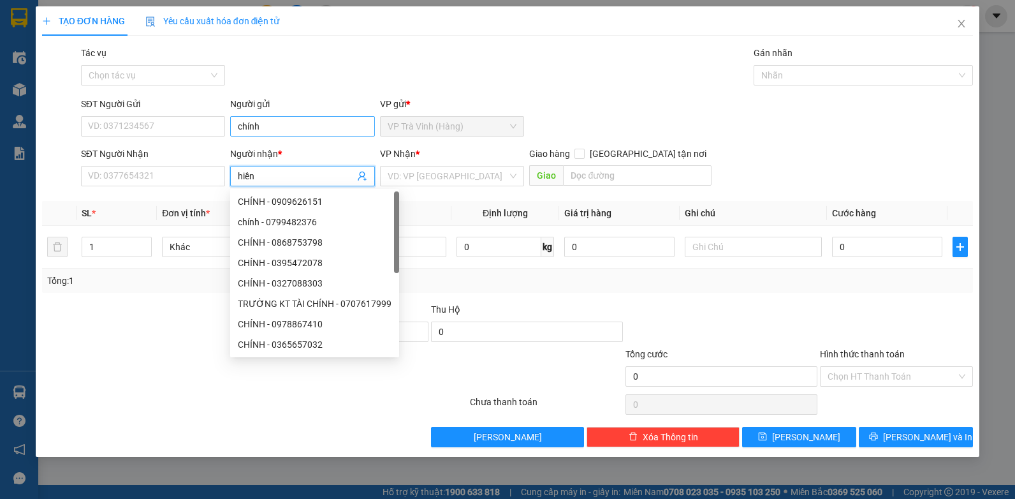
type input "hiền"
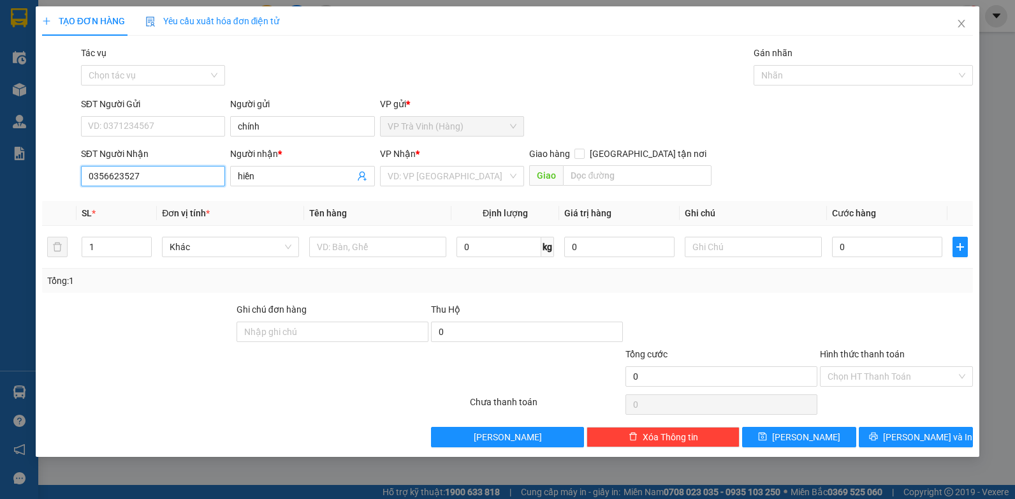
type input "0356623527"
click at [385, 166] on div "VP Nhận * VD: VP [GEOGRAPHIC_DATA]" at bounding box center [452, 169] width 145 height 45
click at [428, 180] on input "search" at bounding box center [448, 175] width 121 height 19
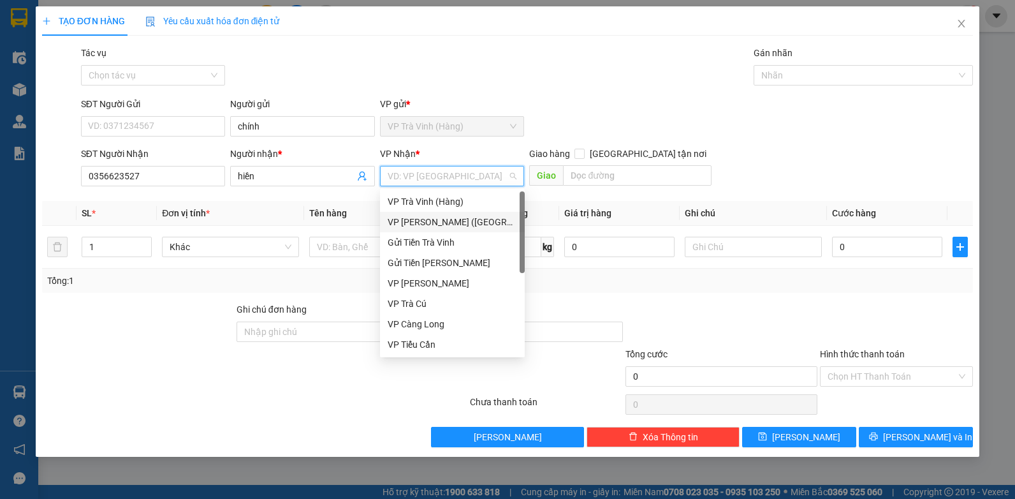
click at [429, 223] on div "VP [PERSON_NAME] ([GEOGRAPHIC_DATA])" at bounding box center [452, 222] width 129 height 14
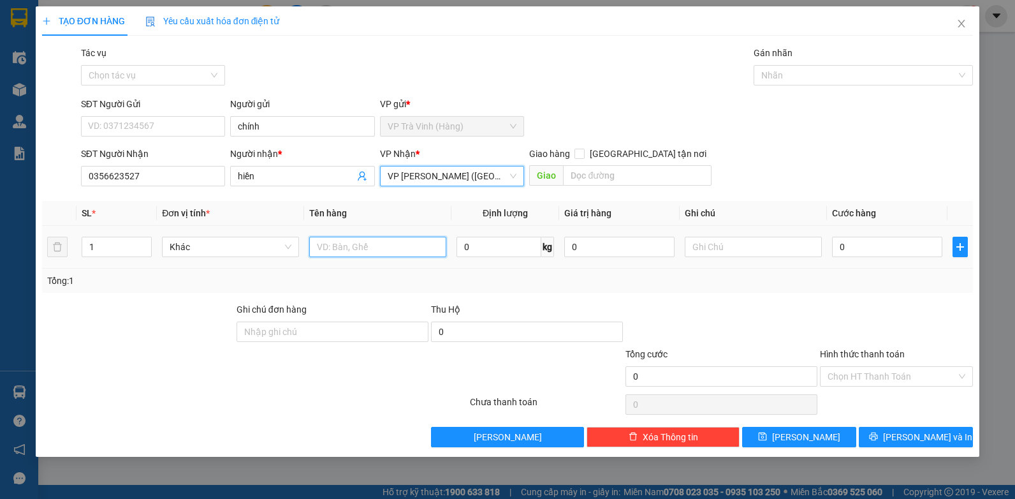
click at [353, 247] on input "text" at bounding box center [377, 247] width 137 height 20
type input "bịt m trắng kk"
type input "2"
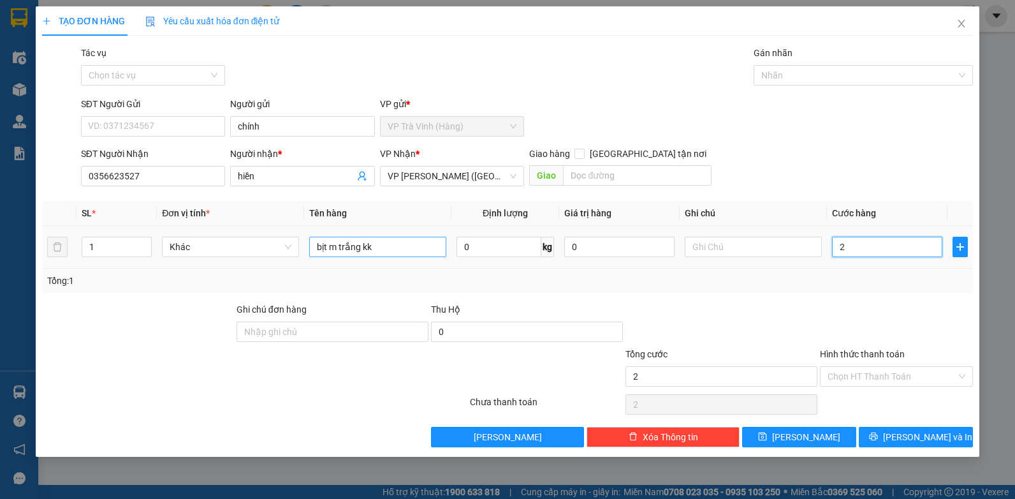
type input "20"
click at [844, 379] on input "Hình thức thanh toán" at bounding box center [892, 376] width 129 height 19
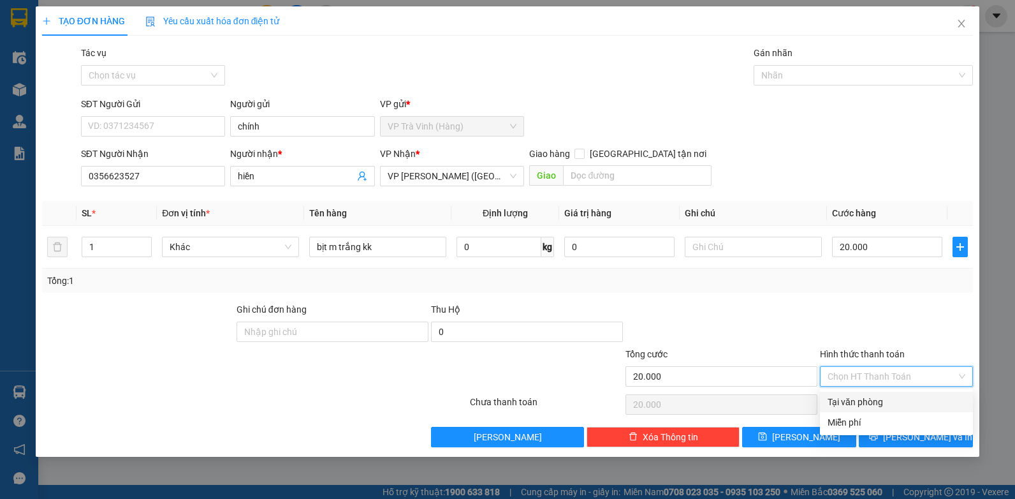
click at [842, 398] on div "Tại văn phòng" at bounding box center [897, 402] width 138 height 14
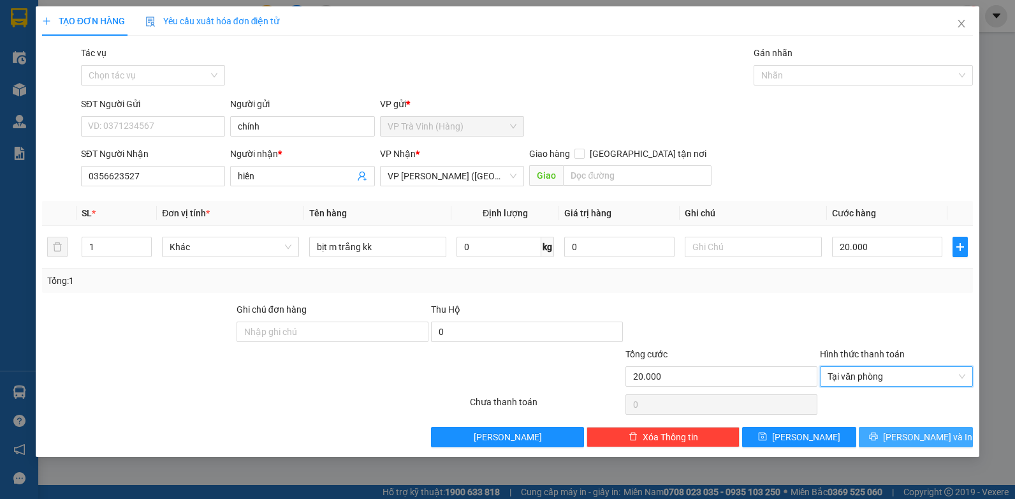
click at [938, 443] on span "[PERSON_NAME] và In" at bounding box center [927, 437] width 89 height 14
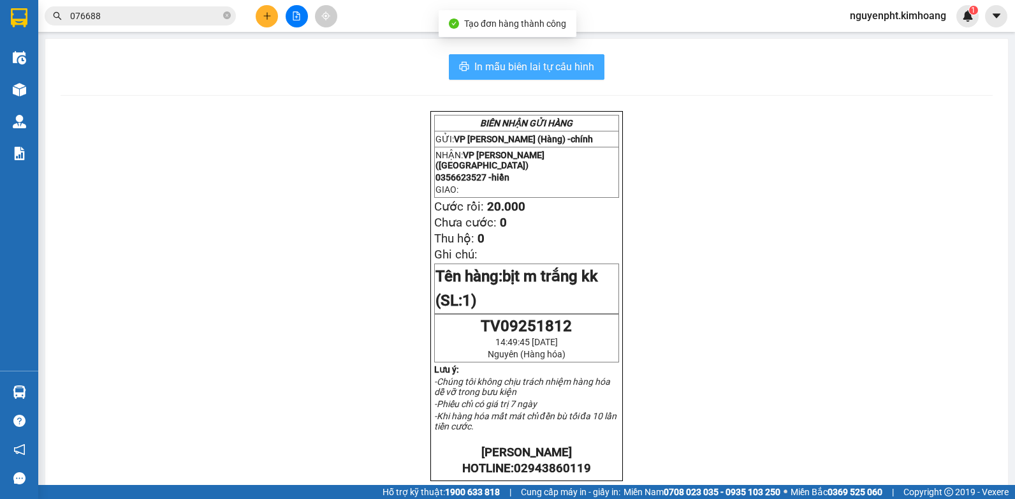
click at [504, 63] on span "In mẫu biên lai tự cấu hình" at bounding box center [534, 67] width 120 height 16
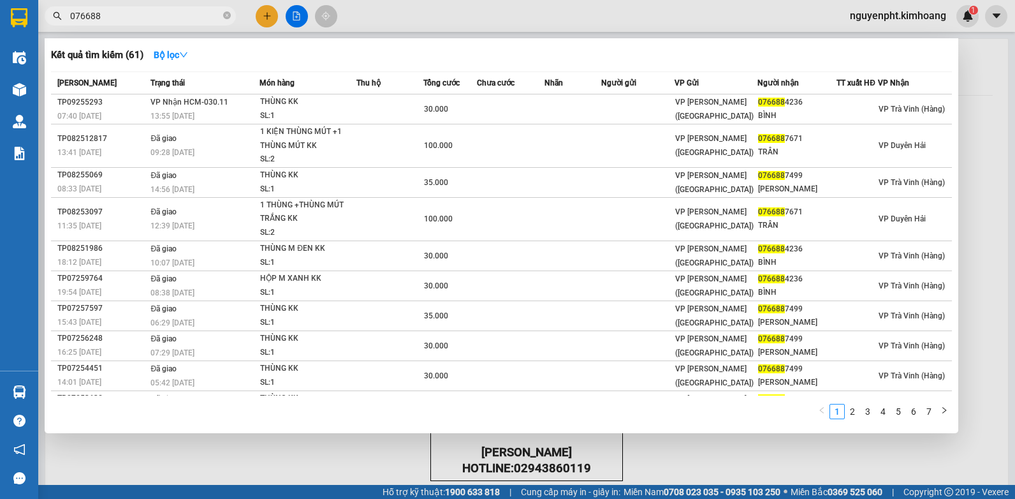
drag, startPoint x: 134, startPoint y: 18, endPoint x: 0, endPoint y: 20, distance: 133.9
click at [0, 20] on html "Kết quả tìm kiếm ( 61 ) Bộ lọc Mã ĐH Trạng thái Món hàng Thu hộ Tổng cước Chưa …" at bounding box center [507, 249] width 1015 height 499
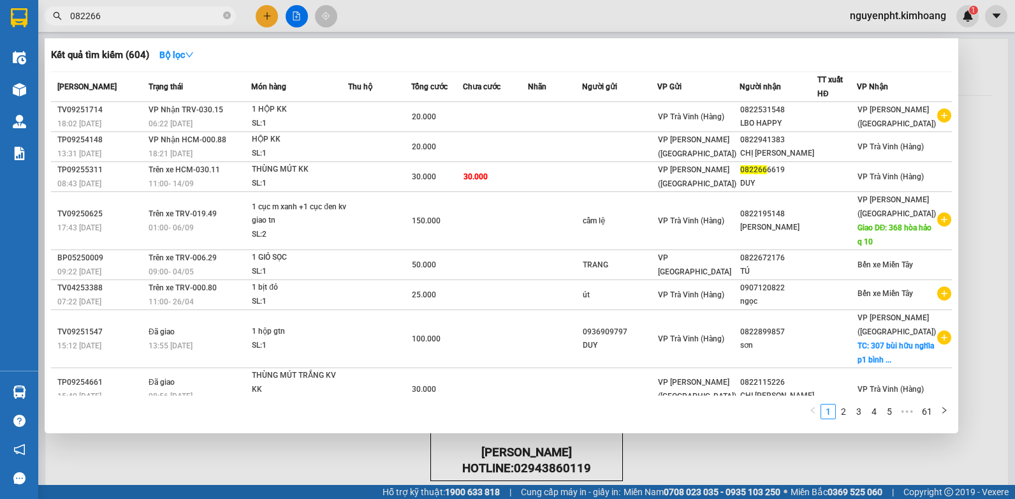
type input "0822666"
